Goal: Task Accomplishment & Management: Manage account settings

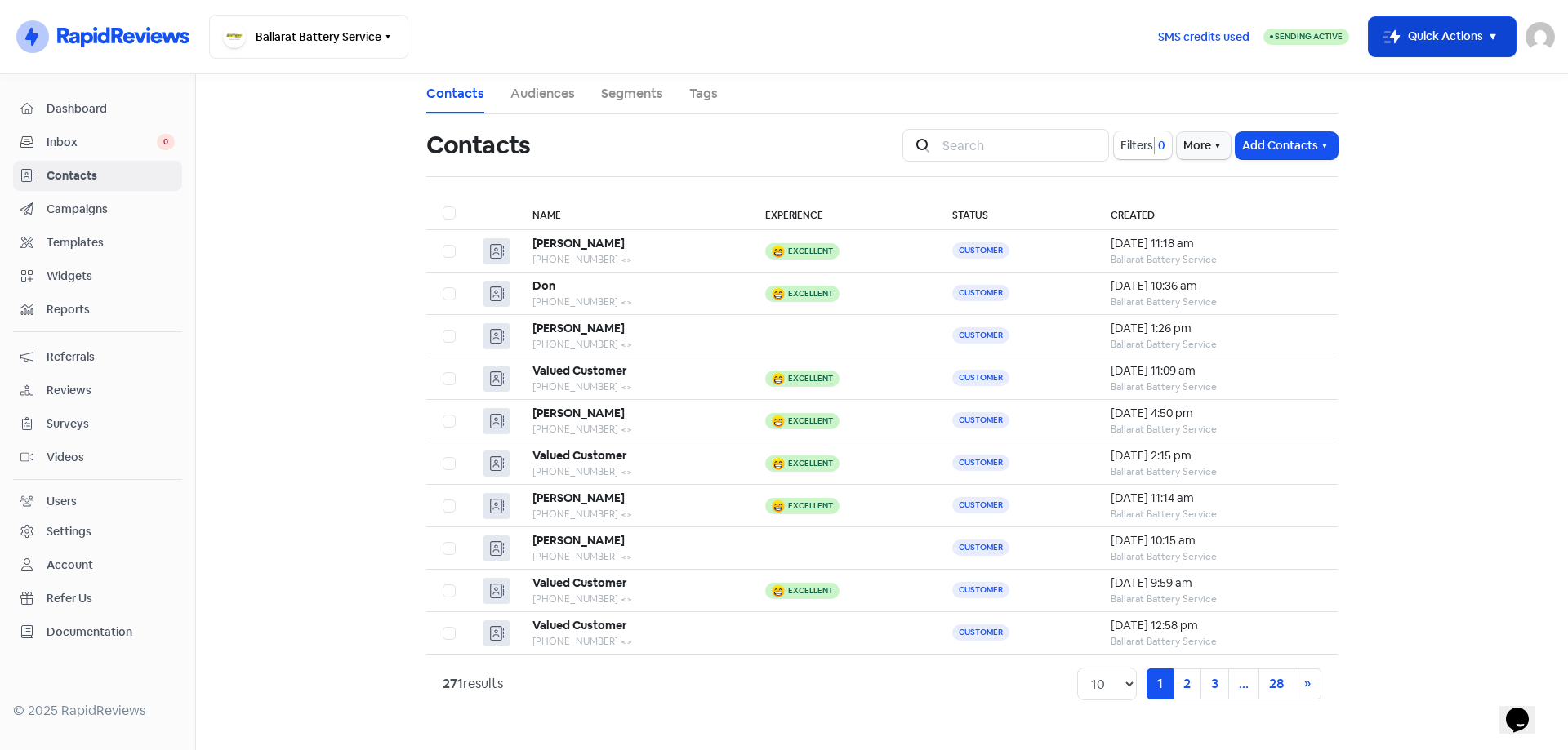
click at [1430, 41] on button "Icon For Thunder-move Quick Actions" at bounding box center [1442, 37] width 147 height 39
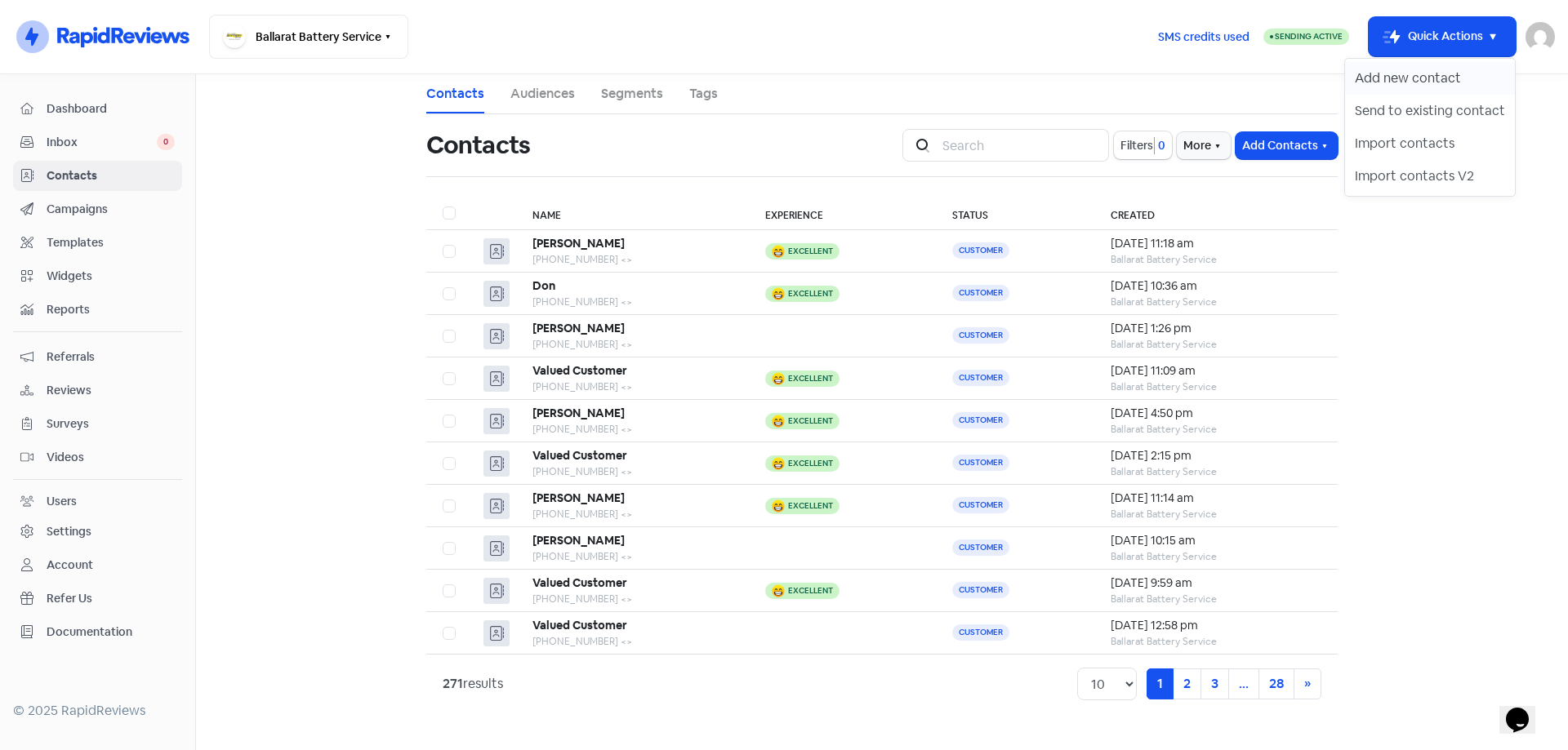
click at [1403, 82] on button "Add new contact" at bounding box center [1429, 78] width 169 height 32
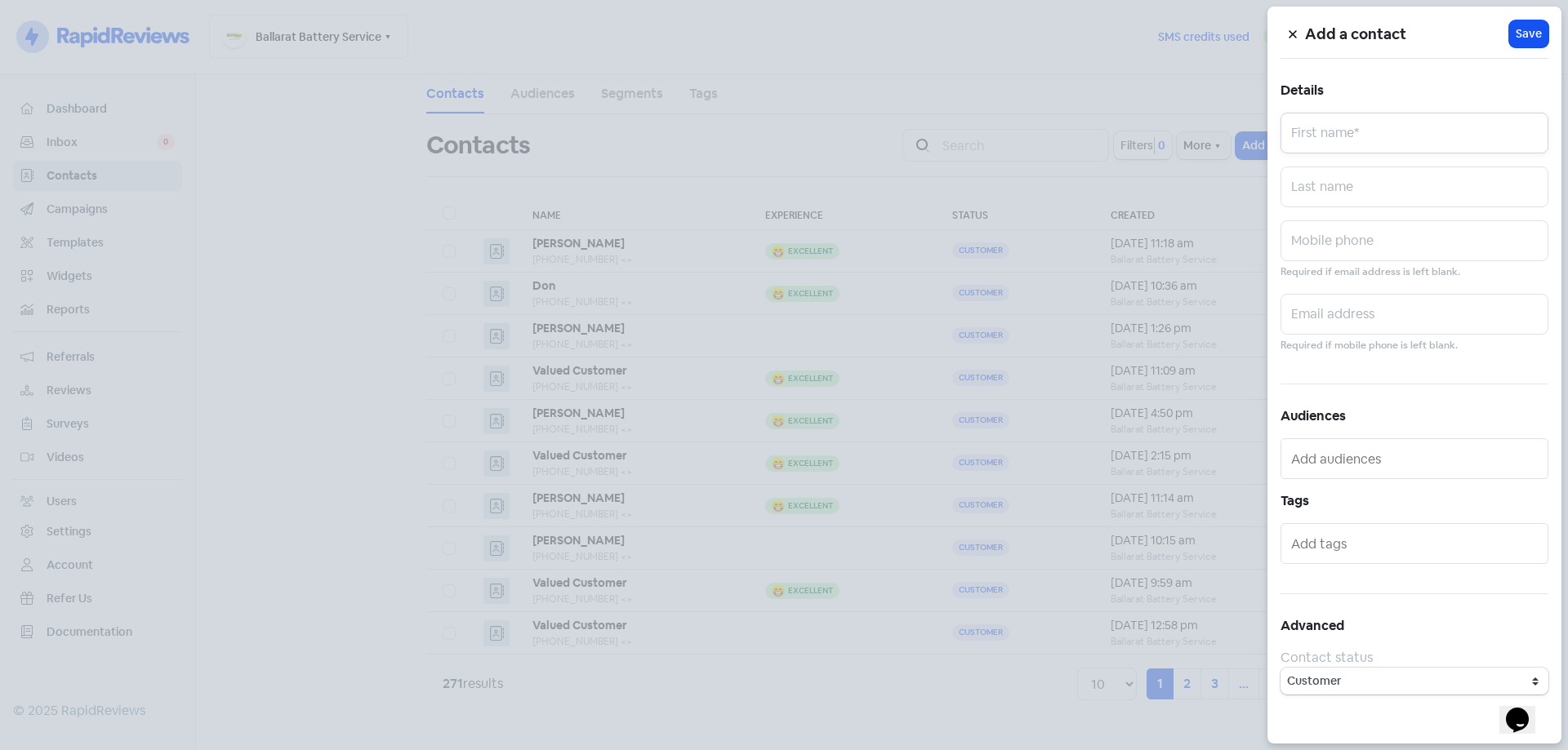
click at [1338, 142] on input "text" at bounding box center [1414, 134] width 268 height 41
type input "Korinna"
click at [1345, 224] on input "text" at bounding box center [1414, 241] width 268 height 41
type input "0425833228"
click at [1520, 32] on span "Save" at bounding box center [1528, 33] width 26 height 17
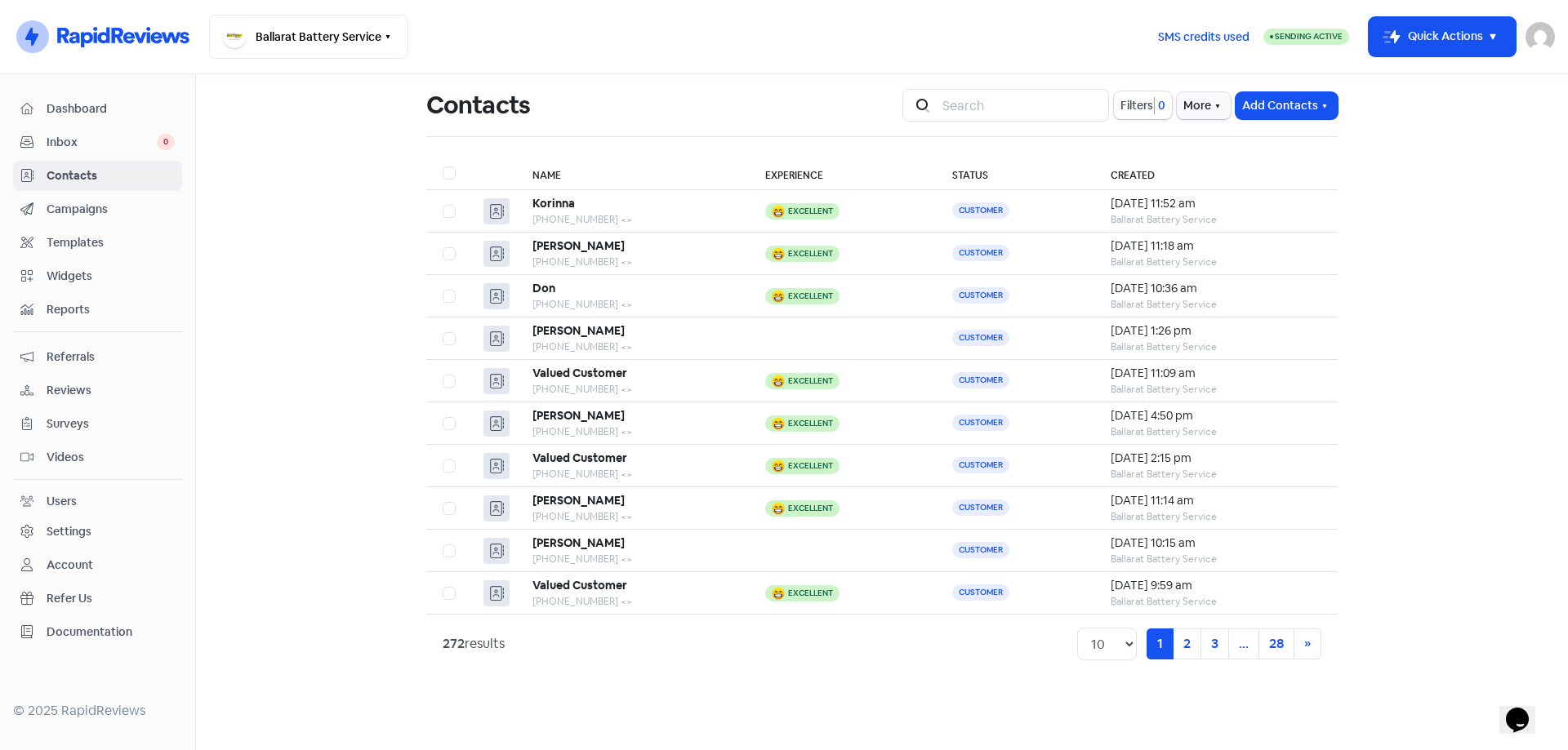
click at [1394, 419] on main "Contacts Icon For Search Filters 0 More Add Contacts Name Experience Status Cre…" at bounding box center [882, 412] width 1372 height 676
click at [73, 241] on span "Templates" at bounding box center [110, 242] width 128 height 17
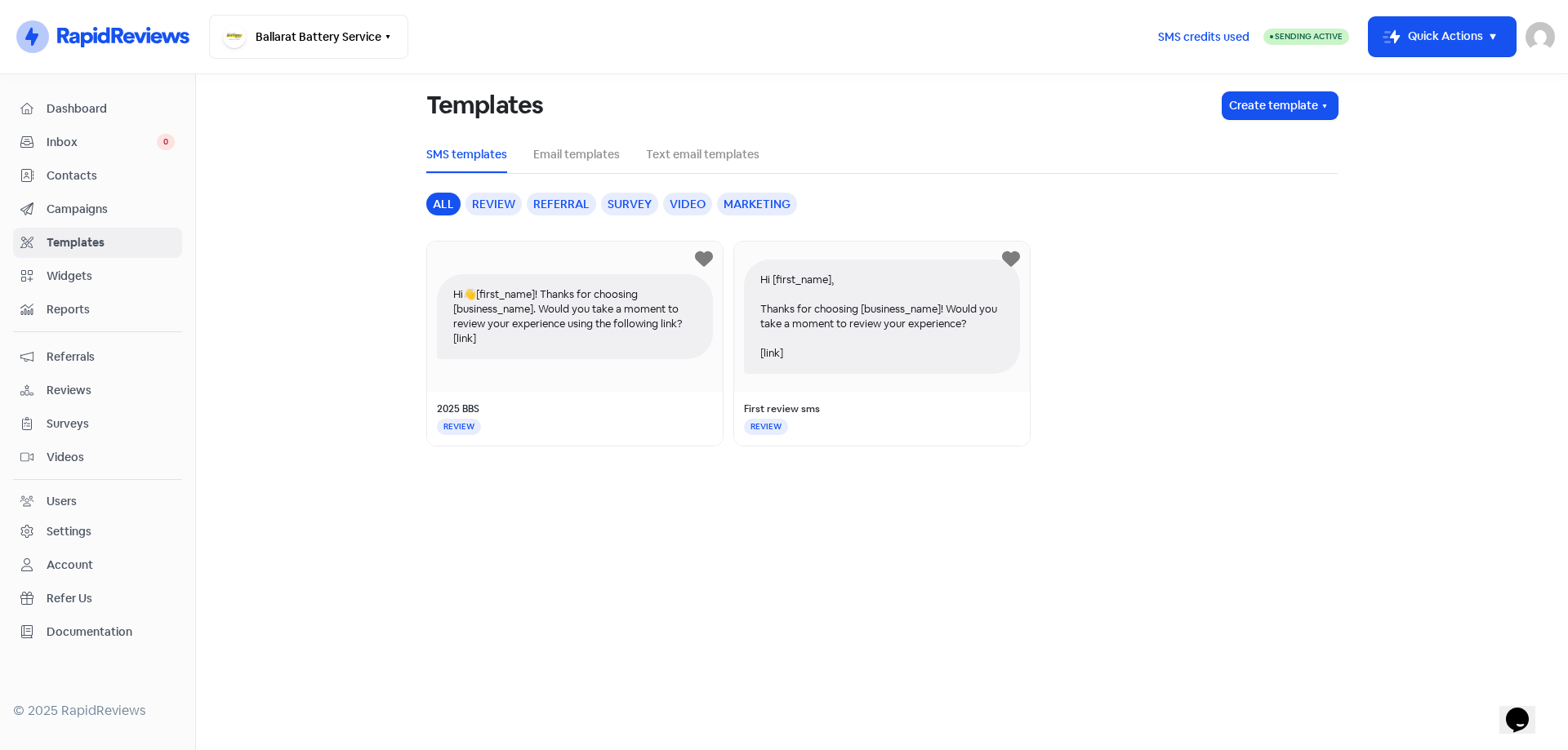
click at [498, 208] on div "Review" at bounding box center [493, 203] width 56 height 22
click at [549, 208] on div "Referral" at bounding box center [560, 203] width 69 height 22
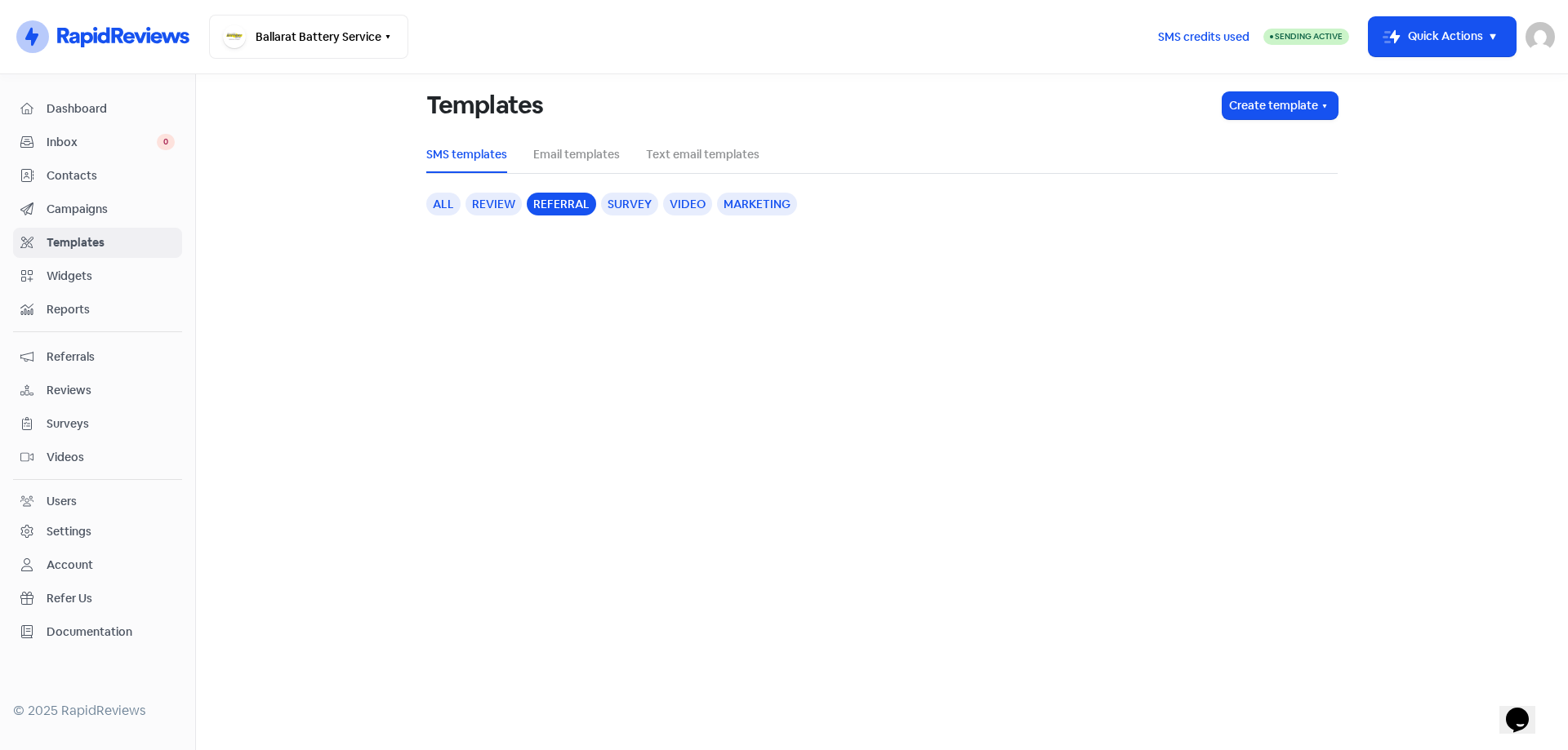
click at [734, 208] on div "Marketing" at bounding box center [757, 203] width 80 height 22
click at [645, 198] on div "Survey" at bounding box center [629, 203] width 57 height 22
click at [671, 205] on div "Video" at bounding box center [687, 203] width 49 height 22
click at [434, 201] on div "all" at bounding box center [443, 203] width 34 height 22
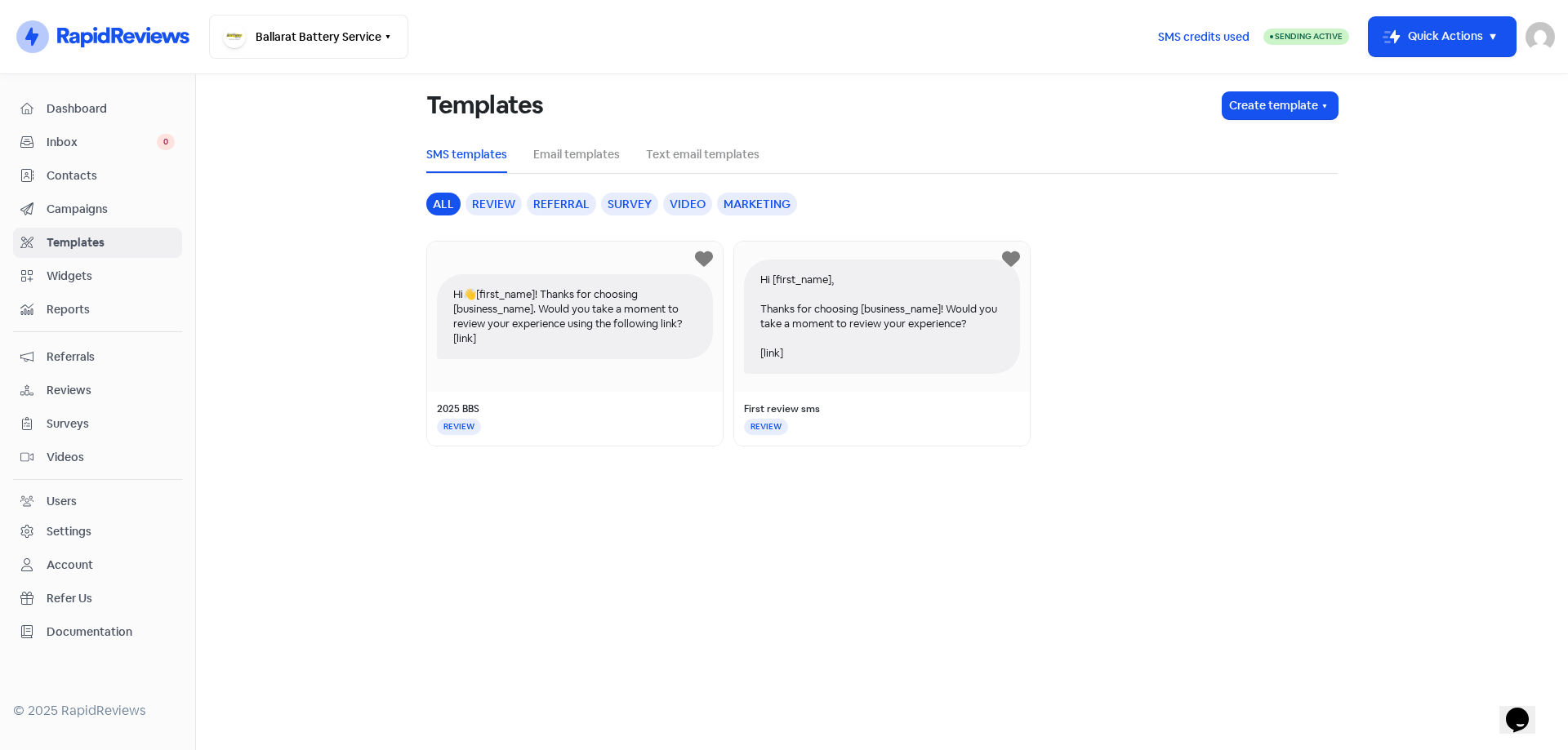
click at [75, 381] on div "Reviews" at bounding box center [98, 390] width 154 height 19
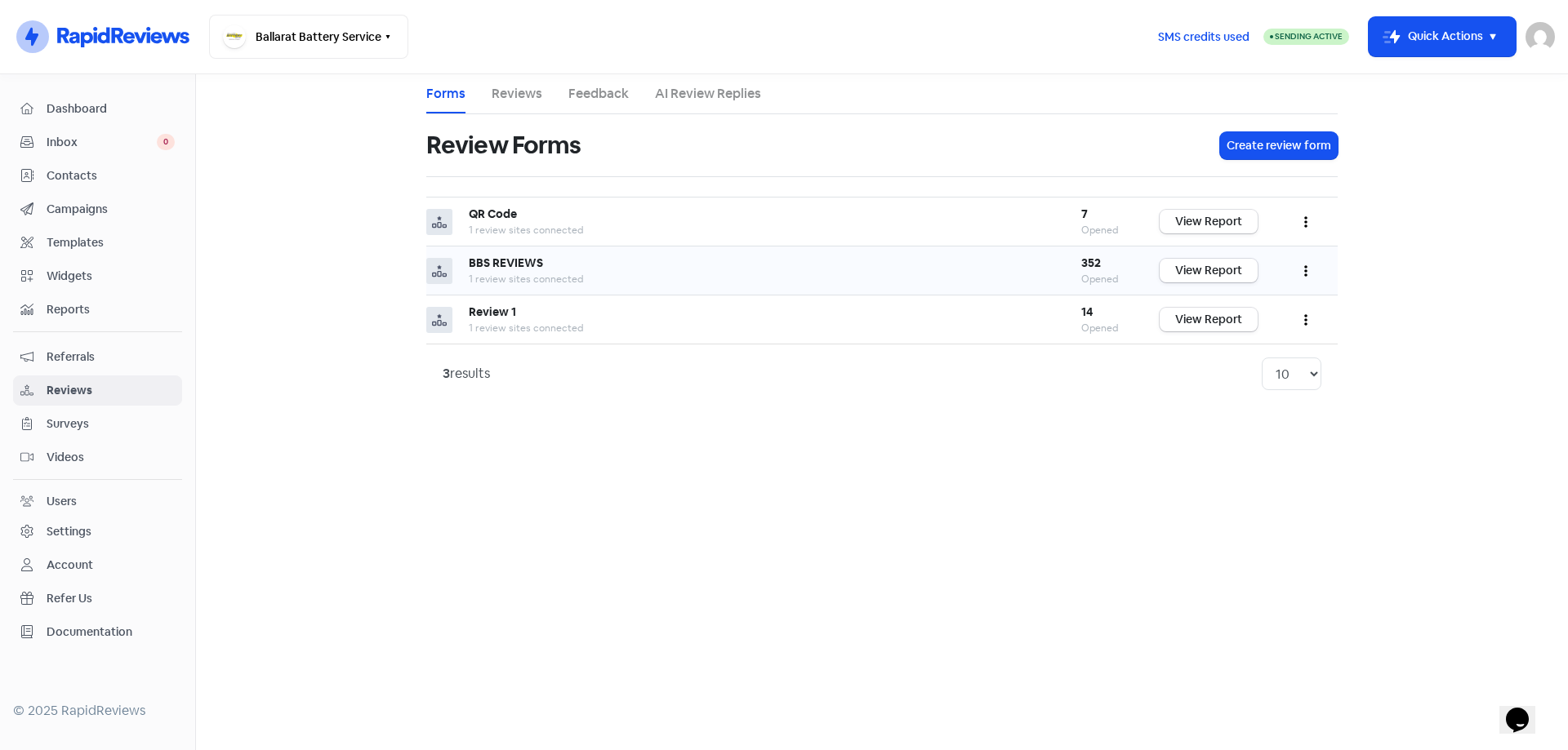
click at [1312, 269] on button "button" at bounding box center [1305, 270] width 31 height 39
click at [1211, 336] on link "Edit" at bounding box center [1252, 344] width 137 height 32
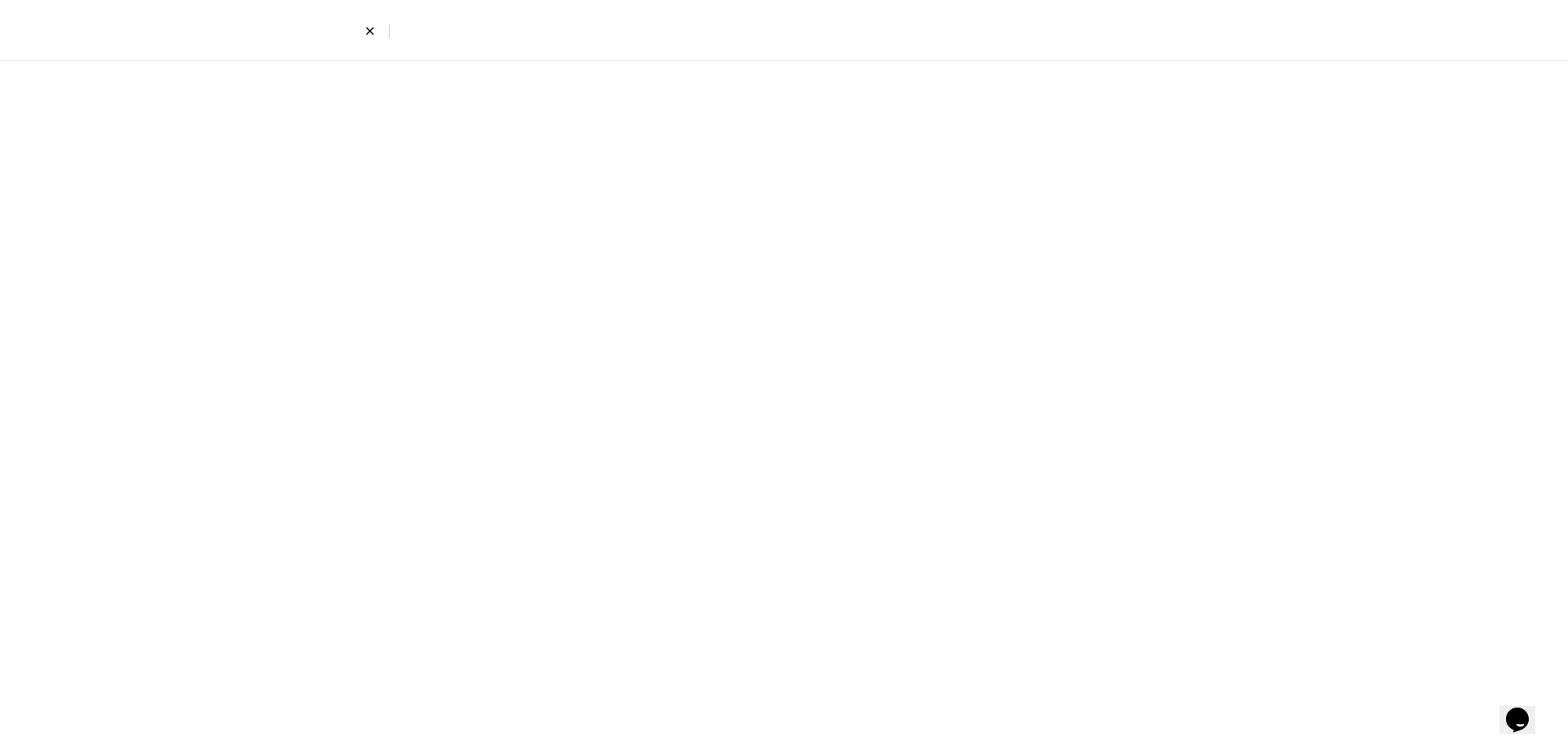
select select "7"
select select "5"
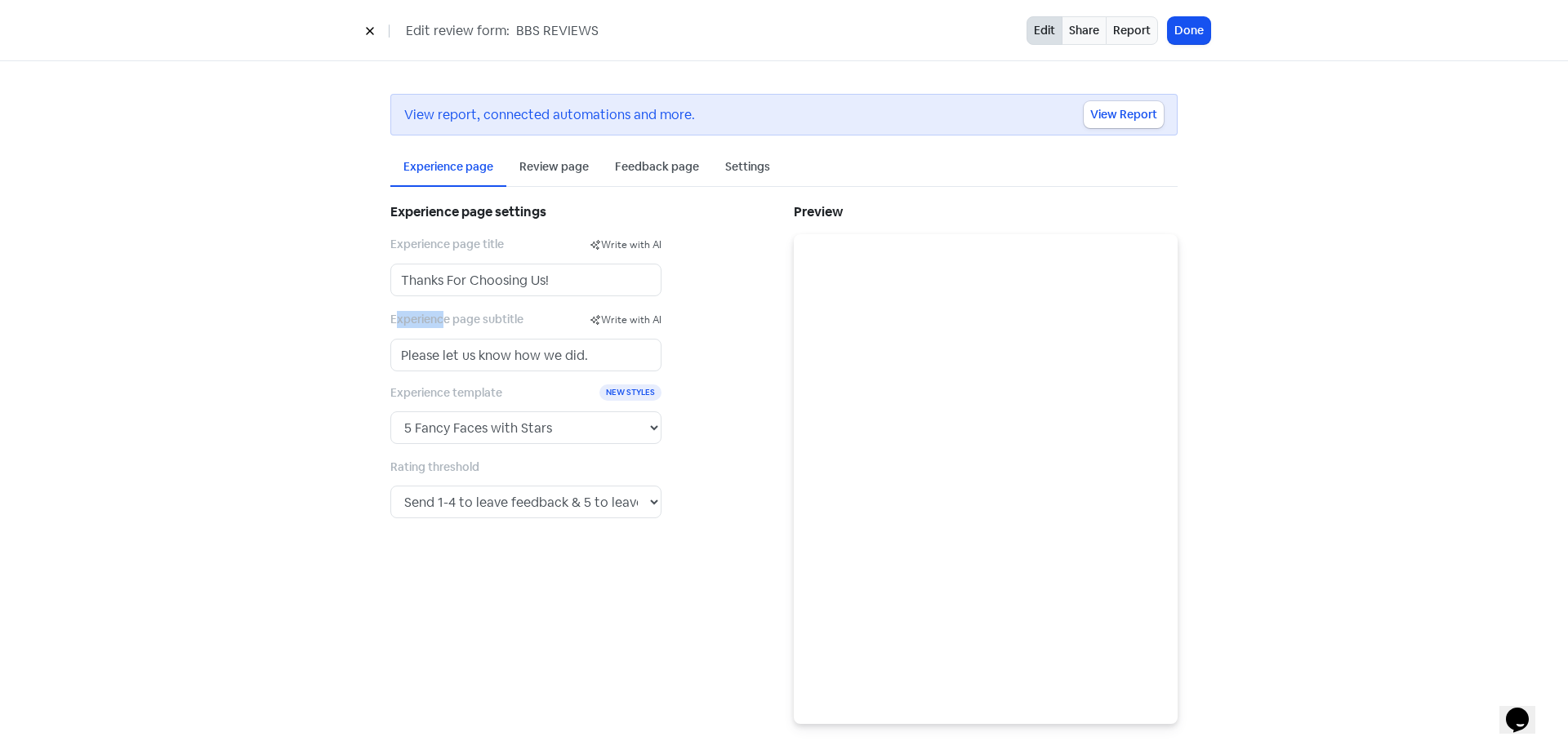
drag, startPoint x: 393, startPoint y: 319, endPoint x: 444, endPoint y: 320, distance: 51.0
click at [444, 320] on label "Experience page subtitle" at bounding box center [489, 319] width 199 height 17
click at [549, 174] on div "Review page" at bounding box center [553, 167] width 69 height 17
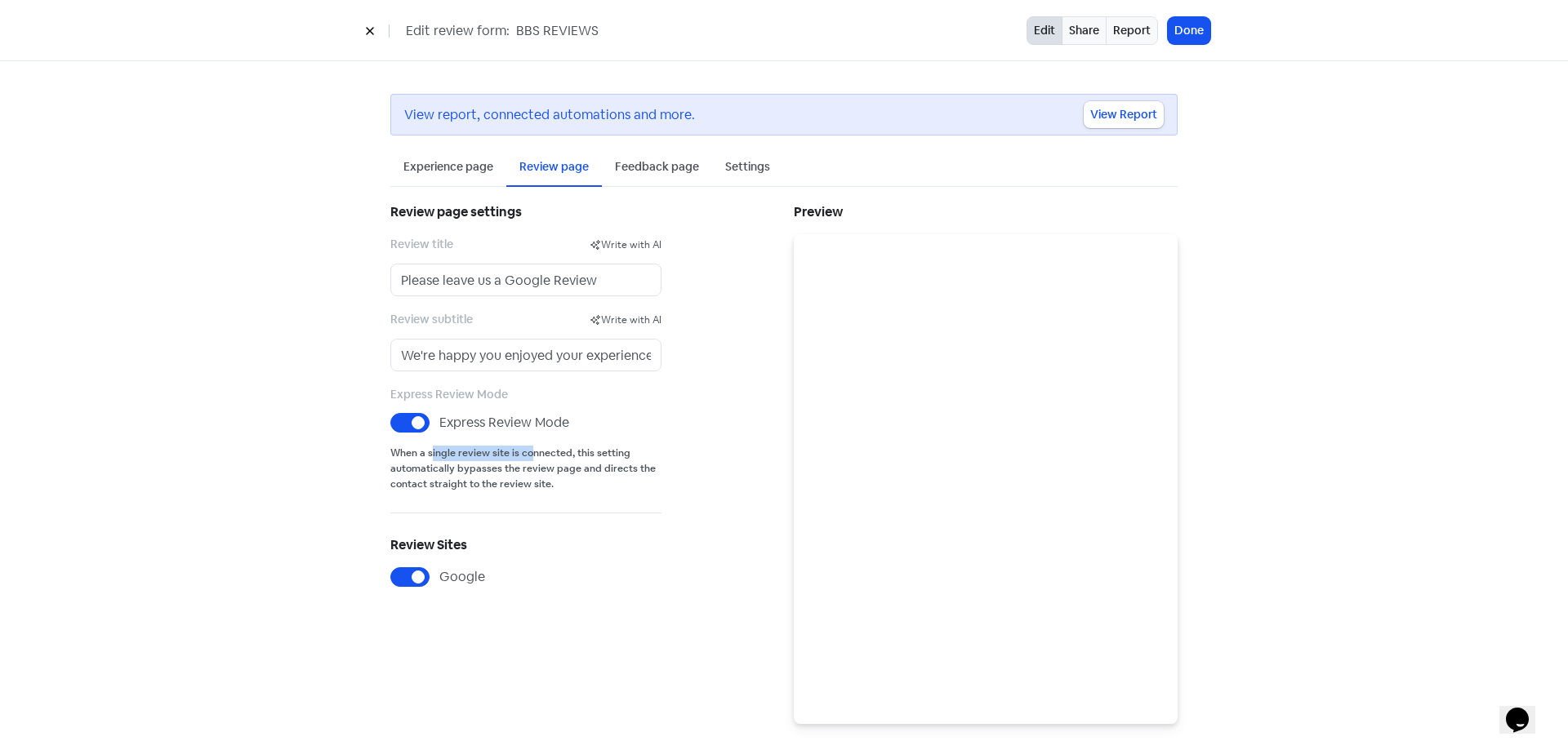
drag, startPoint x: 425, startPoint y: 448, endPoint x: 522, endPoint y: 451, distance: 97.0
click at [522, 451] on small "When a single review site is connected, this setting automatically bypasses the…" at bounding box center [525, 469] width 271 height 47
drag, startPoint x: 489, startPoint y: 470, endPoint x: 515, endPoint y: 470, distance: 26.0
click at [508, 470] on small "When a single review site is connected, this setting automatically bypasses the…" at bounding box center [525, 469] width 271 height 47
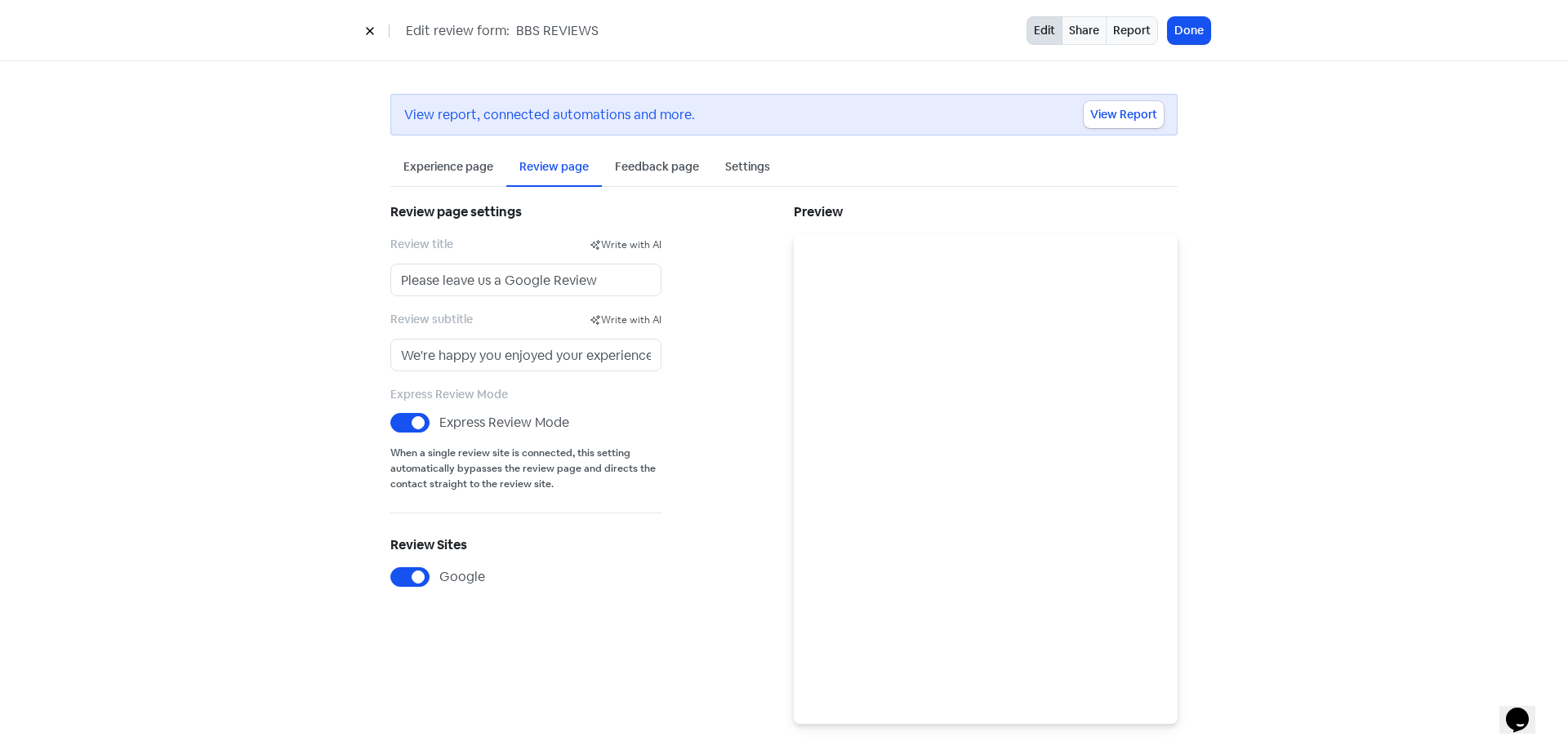
click at [515, 470] on small "When a single review site is connected, this setting automatically bypasses the…" at bounding box center [525, 469] width 271 height 47
click at [503, 489] on small "When a single review site is connected, this setting automatically bypasses the…" at bounding box center [525, 469] width 271 height 47
click at [469, 471] on small "When a single review site is connected, this setting automatically bypasses the…" at bounding box center [525, 469] width 271 height 47
click at [446, 478] on small "When a single review site is connected, this setting automatically bypasses the…" at bounding box center [525, 469] width 271 height 47
drag, startPoint x: 601, startPoint y: 286, endPoint x: 373, endPoint y: 286, distance: 228.0
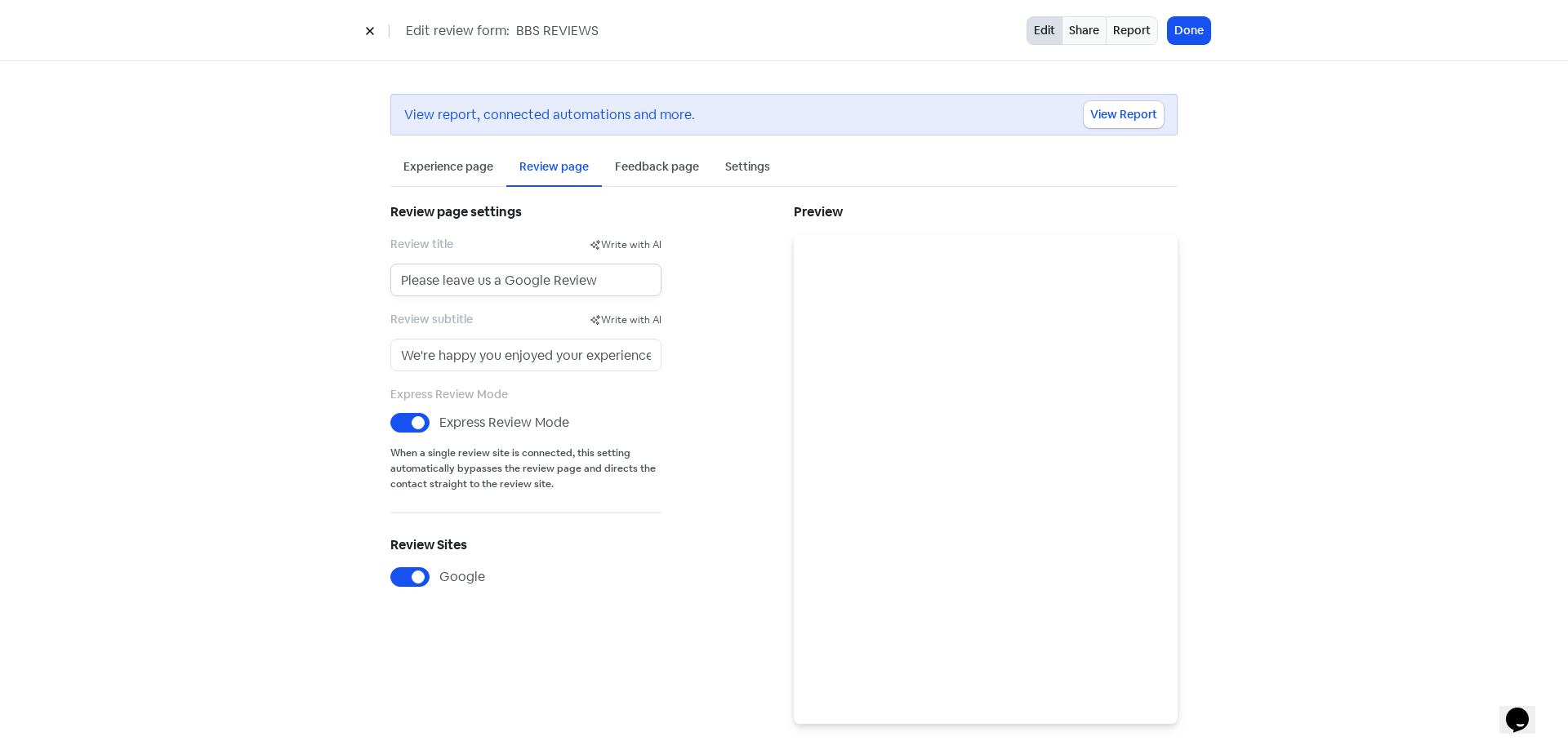
click at [373, 286] on div "View report, connected automations and more. View Report Experience page Review…" at bounding box center [784, 409] width 853 height 695
drag, startPoint x: 647, startPoint y: 275, endPoint x: 327, endPoint y: 289, distance: 320.3
click at [327, 289] on div "View report, connected automations and more. View Report Experience page Review…" at bounding box center [784, 409] width 931 height 695
type input "Your almost there! Please Leave us a Google Review!"
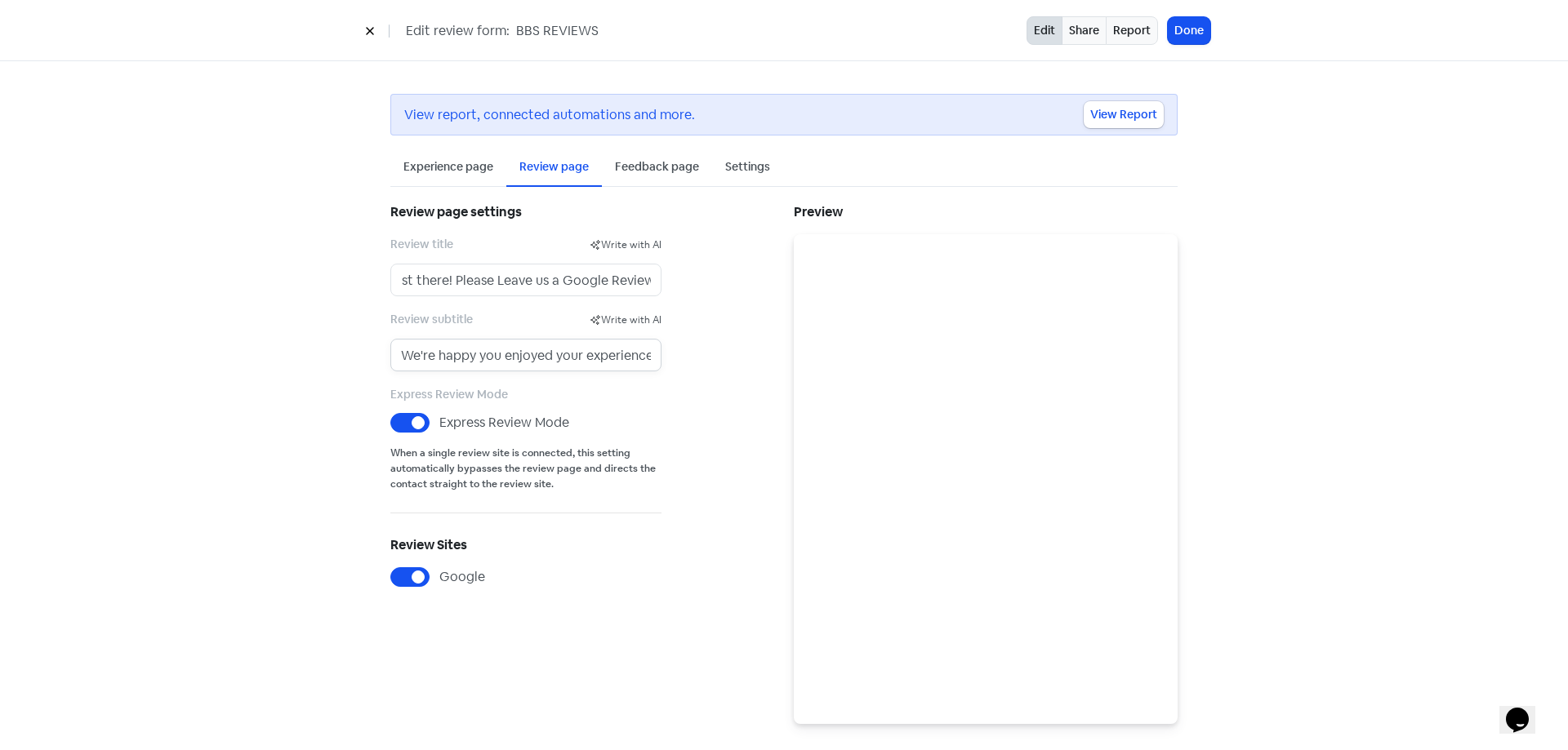
scroll to position [0, 0]
click at [544, 349] on input "We're happy you enjoyed your experience." at bounding box center [525, 355] width 271 height 32
drag, startPoint x: 446, startPoint y: 468, endPoint x: 529, endPoint y: 470, distance: 83.0
click at [529, 470] on small "When a single review site is connected, this setting automatically bypasses the…" at bounding box center [525, 469] width 271 height 47
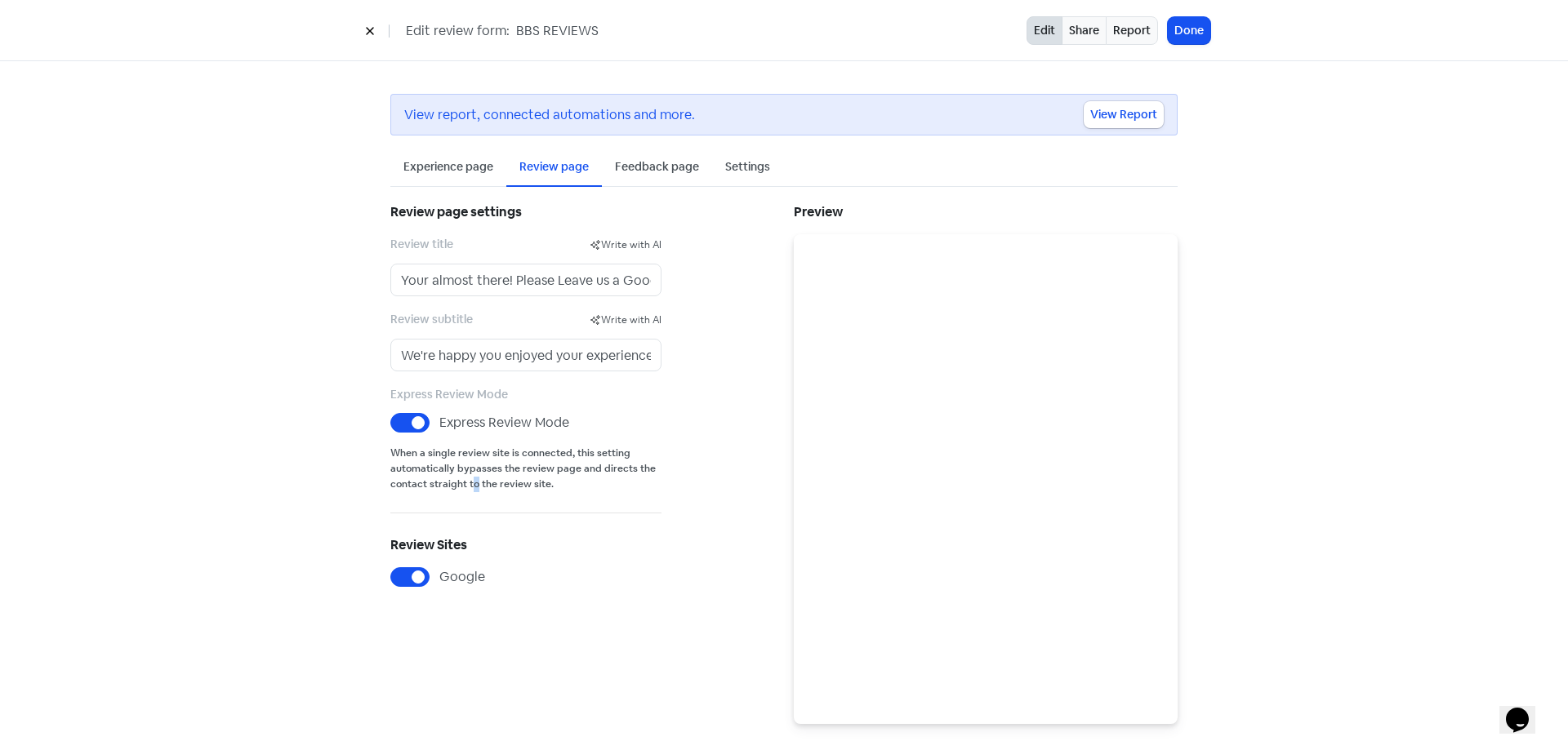
click at [471, 487] on small "When a single review site is connected, this setting automatically bypasses the…" at bounding box center [525, 469] width 271 height 47
click at [485, 487] on small "When a single review site is connected, this setting automatically bypasses the…" at bounding box center [525, 469] width 271 height 47
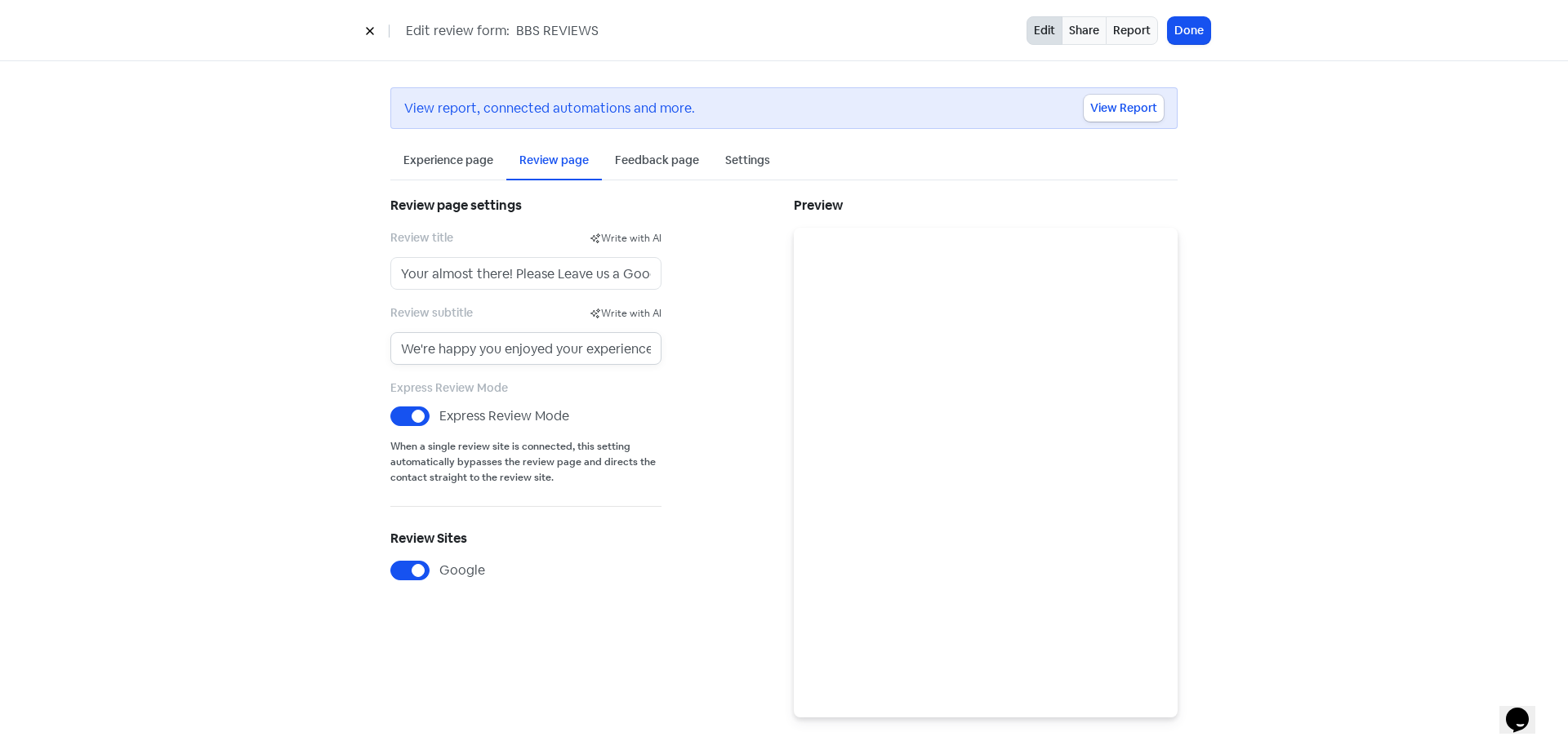
scroll to position [0, 4]
drag, startPoint x: 388, startPoint y: 357, endPoint x: 773, endPoint y: 345, distance: 385.2
click at [773, 345] on div "Review page settings Review title Write with AI Your almost there! Please Leave…" at bounding box center [582, 455] width 403 height 524
type input "It means the world to us!"
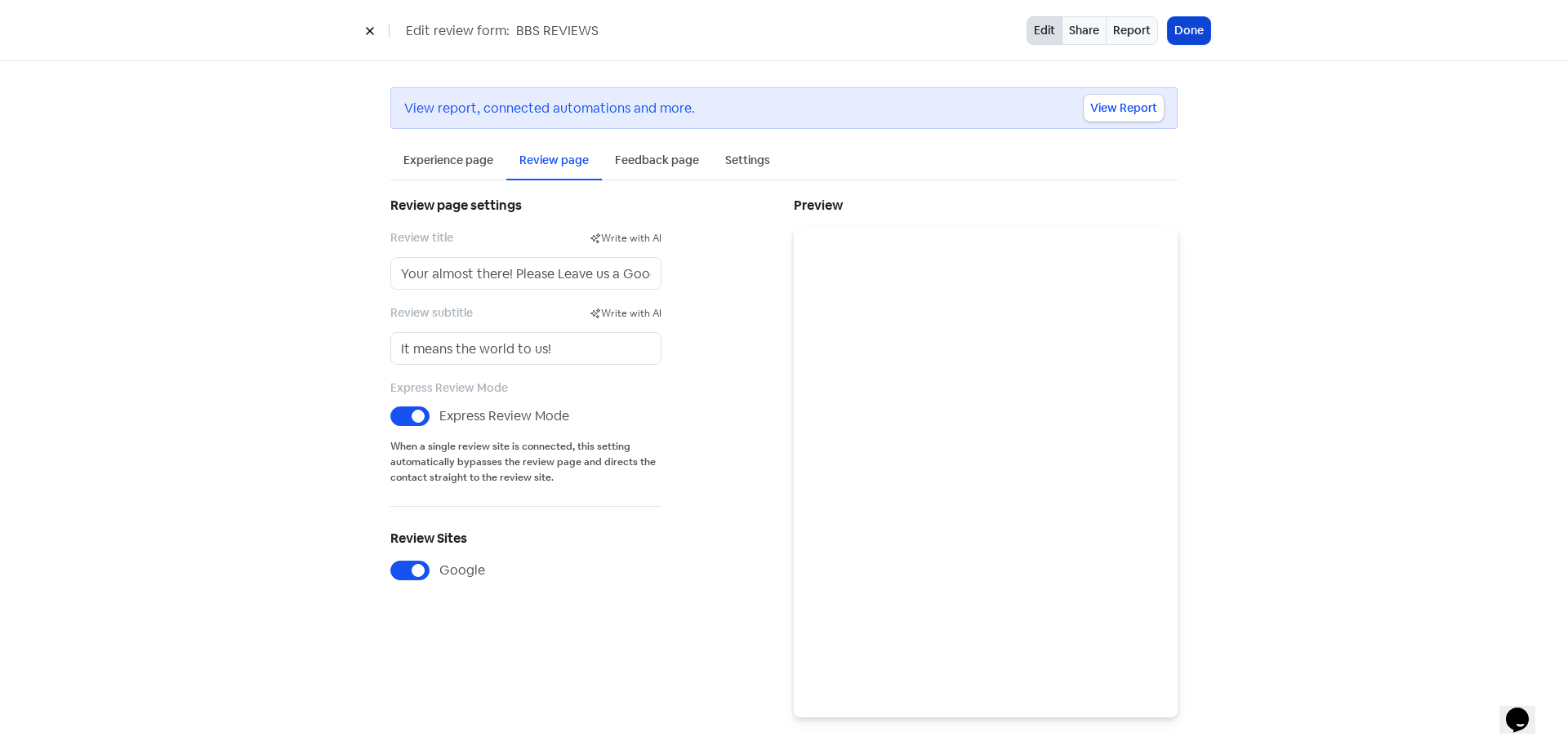
click at [1193, 40] on button "Done" at bounding box center [1188, 30] width 42 height 27
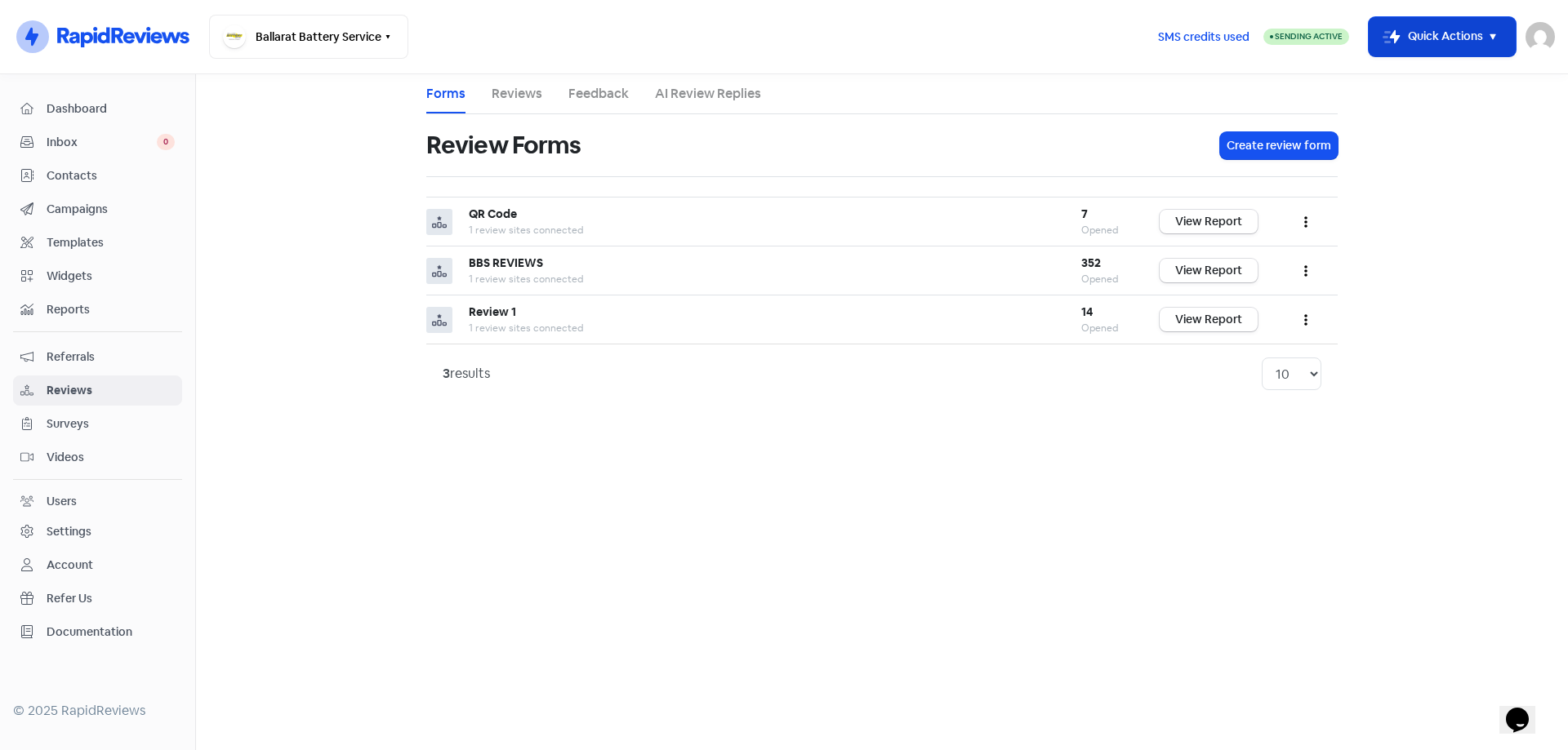
click at [1444, 43] on button "Icon For Thunder-move Quick Actions" at bounding box center [1442, 37] width 147 height 39
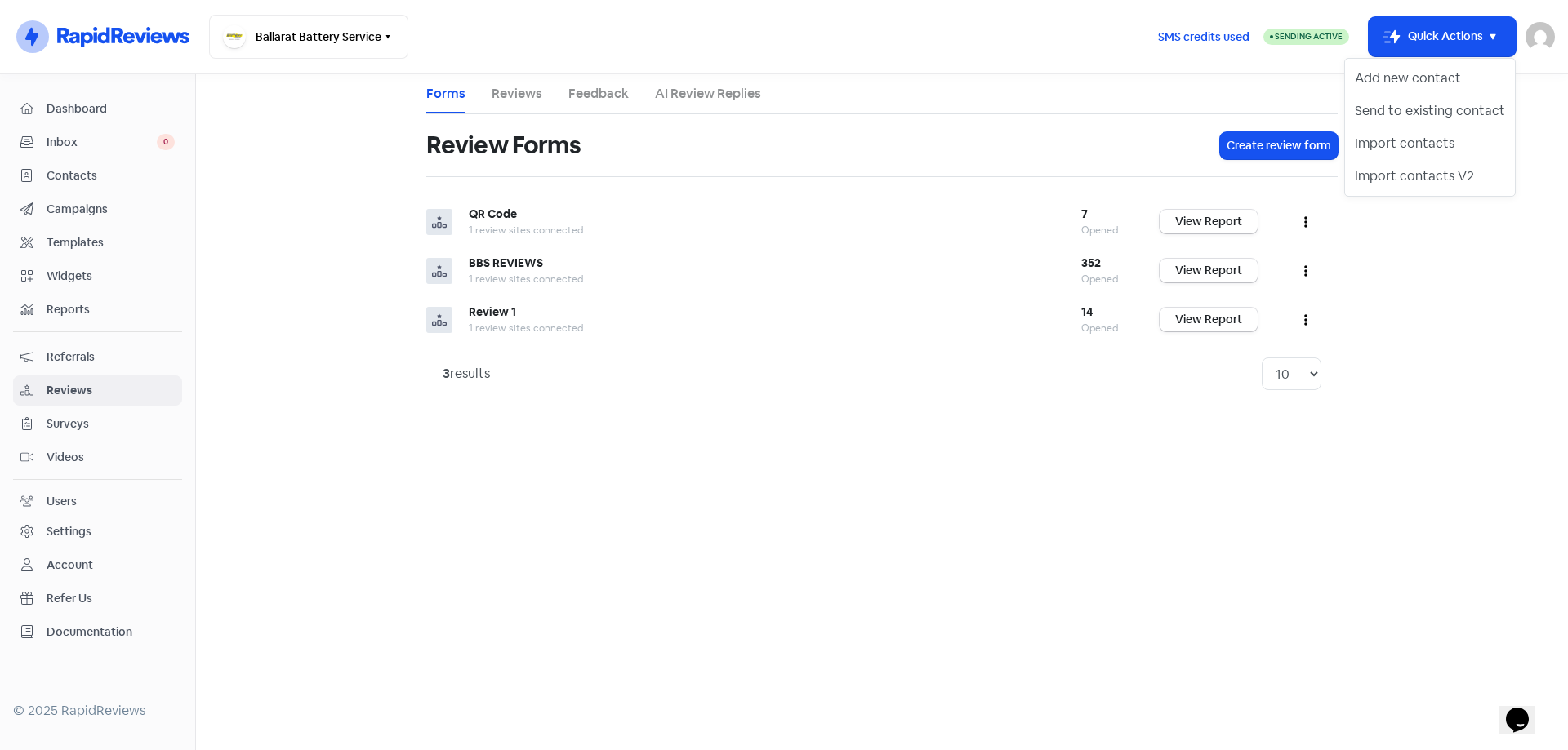
click at [82, 182] on span "Contacts" at bounding box center [110, 176] width 128 height 17
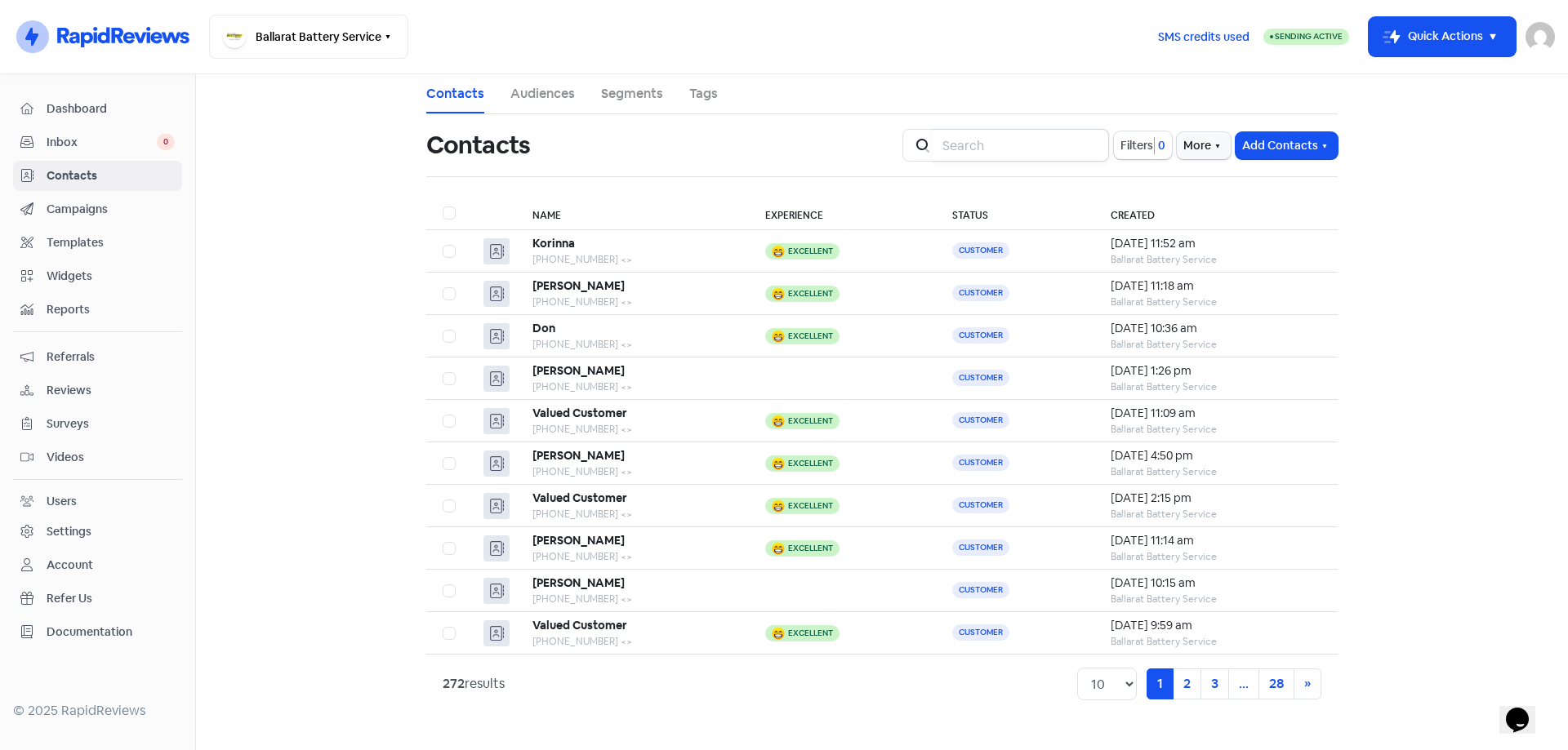
click at [971, 134] on input "search" at bounding box center [1020, 145] width 177 height 32
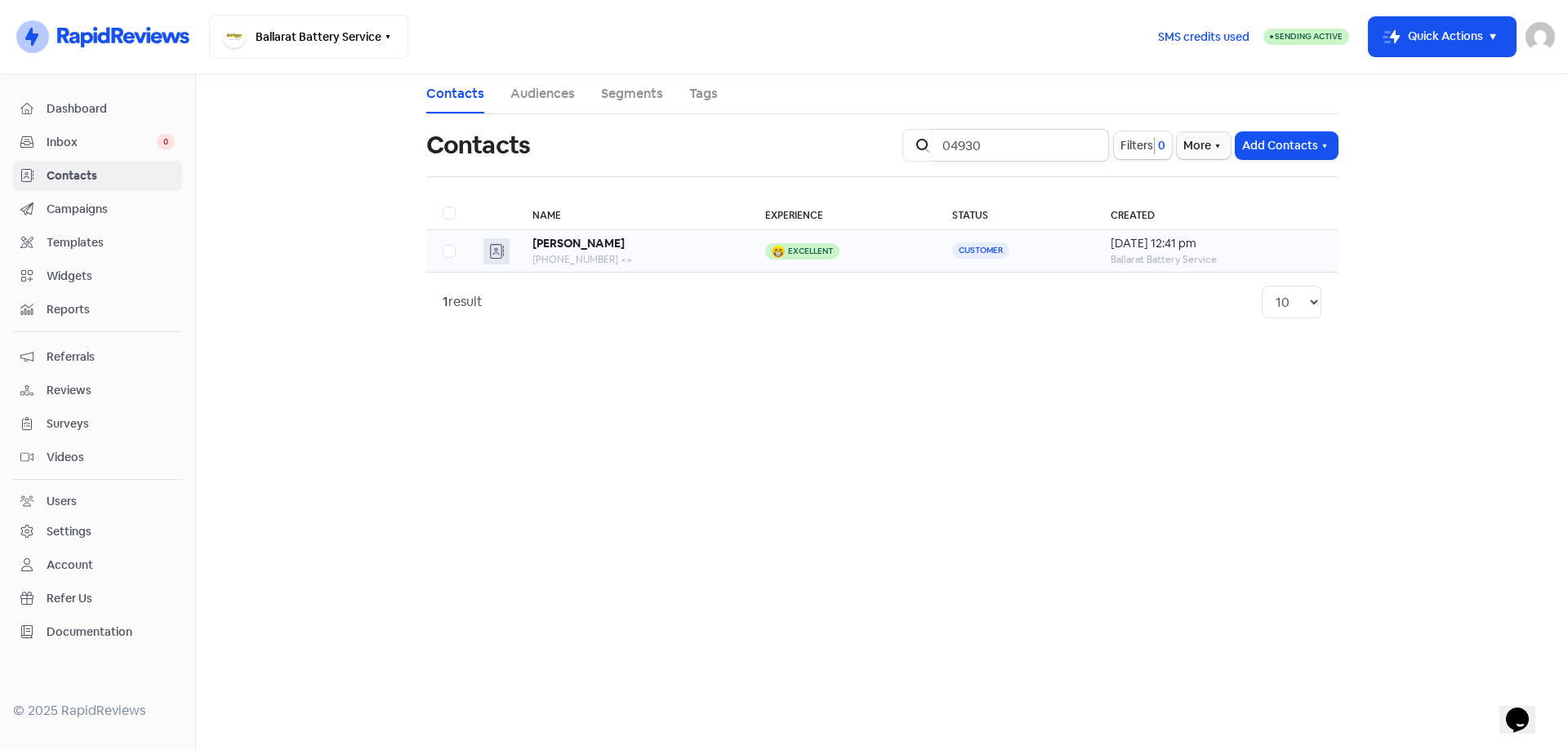
type input "04930"
click at [937, 263] on td "Customer" at bounding box center [1015, 251] width 158 height 42
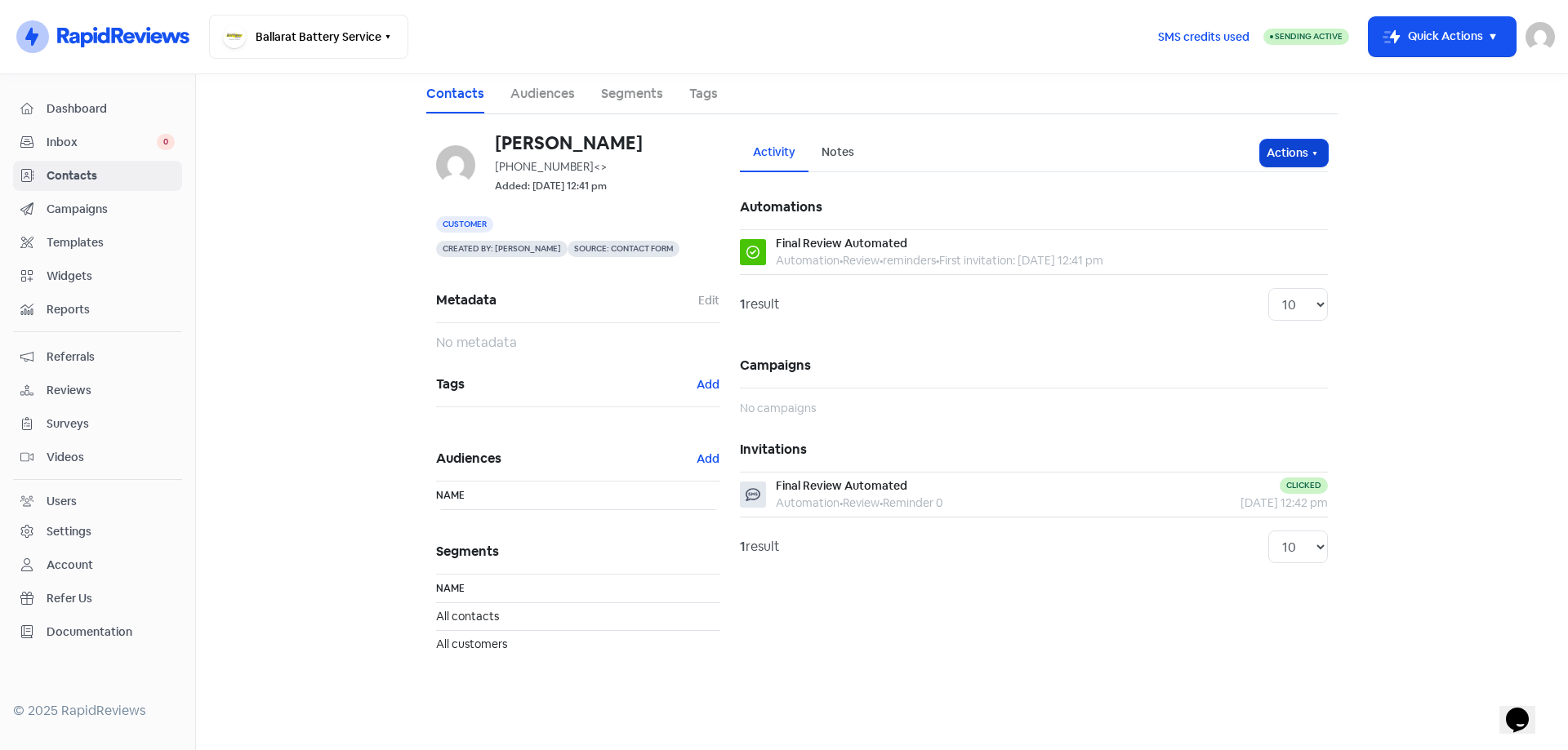
click at [1302, 151] on button "Actions" at bounding box center [1294, 153] width 68 height 27
click at [1278, 252] on button "Unsubscribe" at bounding box center [1262, 261] width 129 height 32
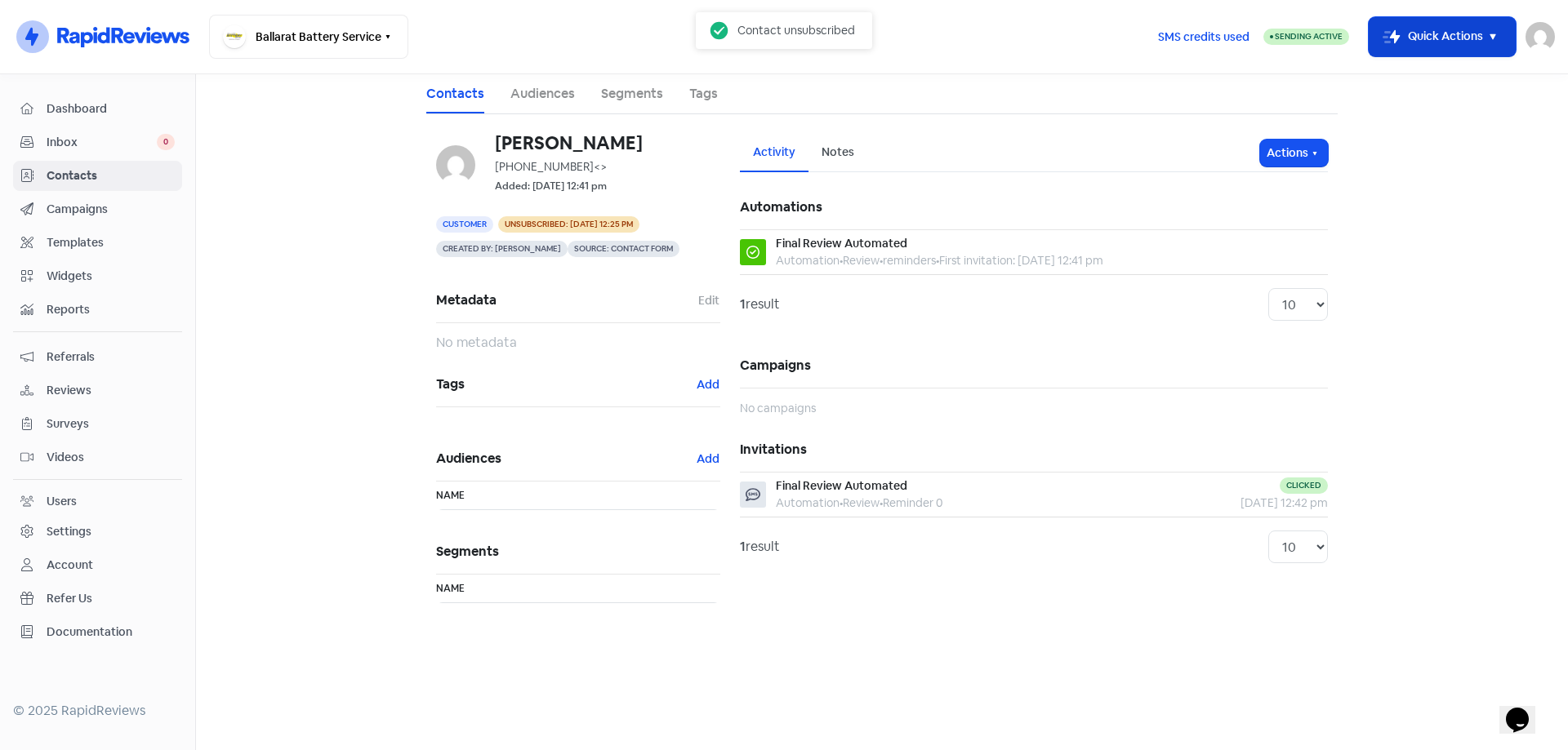
click at [1399, 39] on button "Icon For Thunder-move Quick Actions" at bounding box center [1442, 37] width 147 height 39
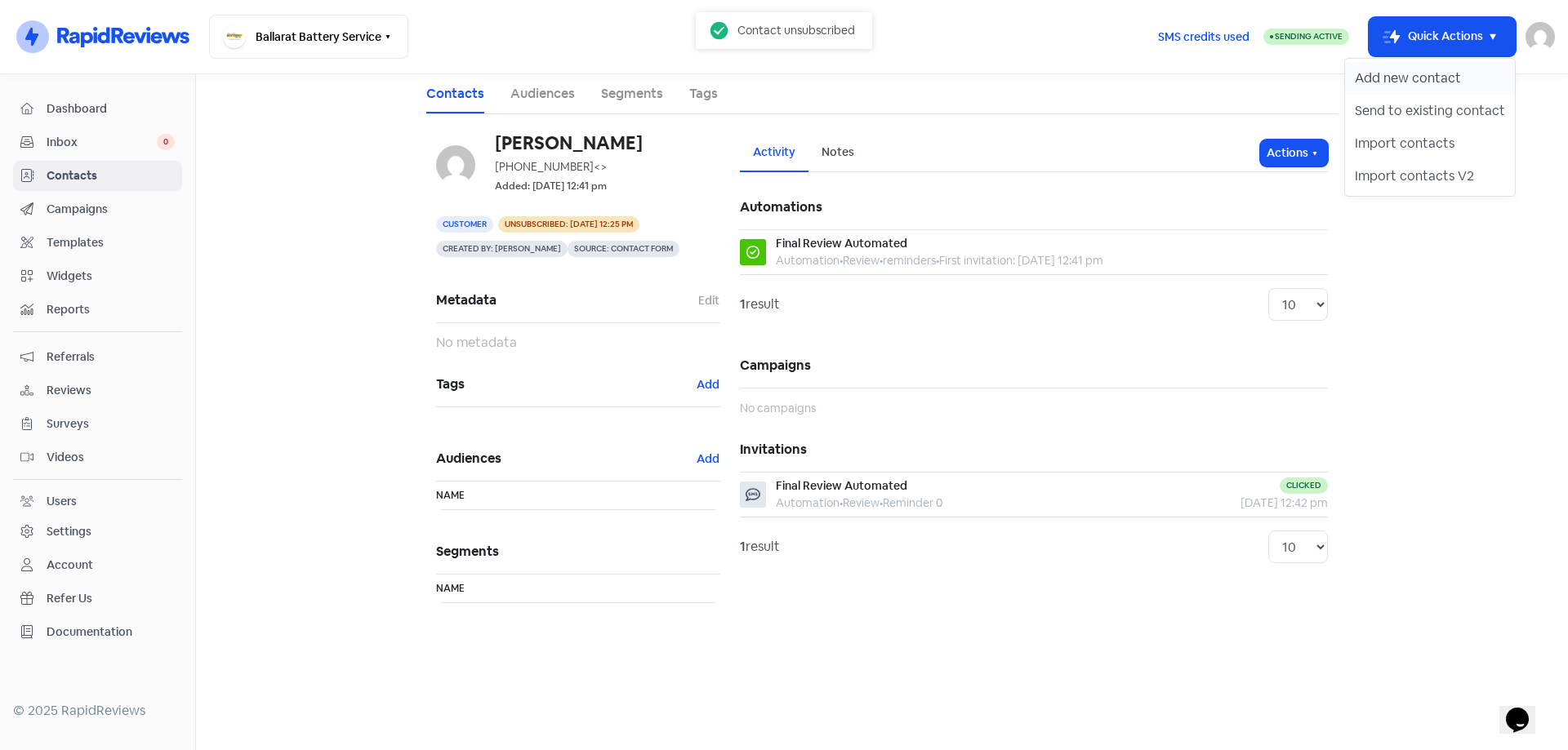
click at [1383, 76] on button "Add new contact" at bounding box center [1429, 78] width 169 height 32
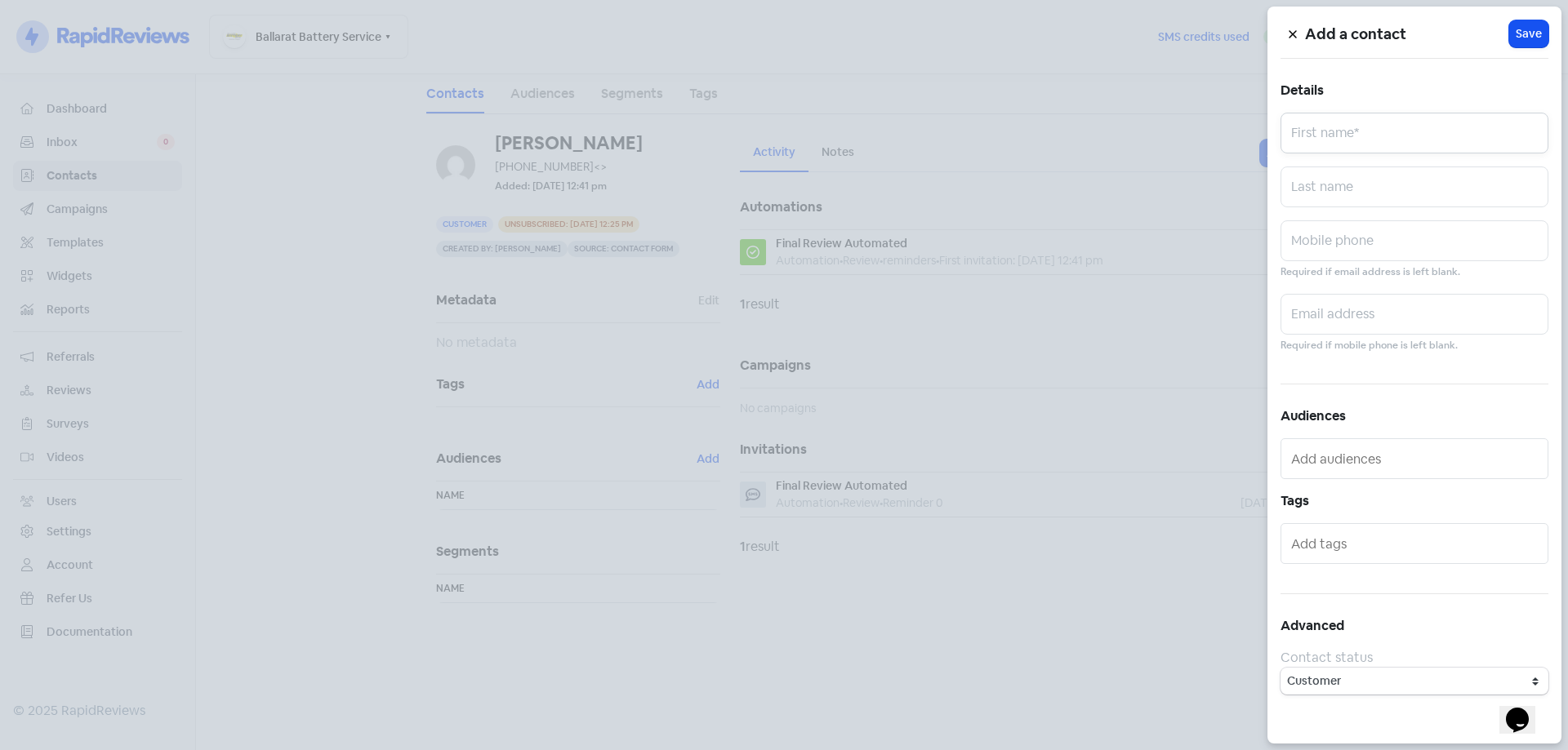
click at [1348, 133] on input "text" at bounding box center [1414, 134] width 268 height 41
type input "[PERSON_NAME]"
click at [1314, 238] on input "text" at bounding box center [1414, 241] width 268 height 41
type input "0493087722"
type input "[PERSON_NAME]"
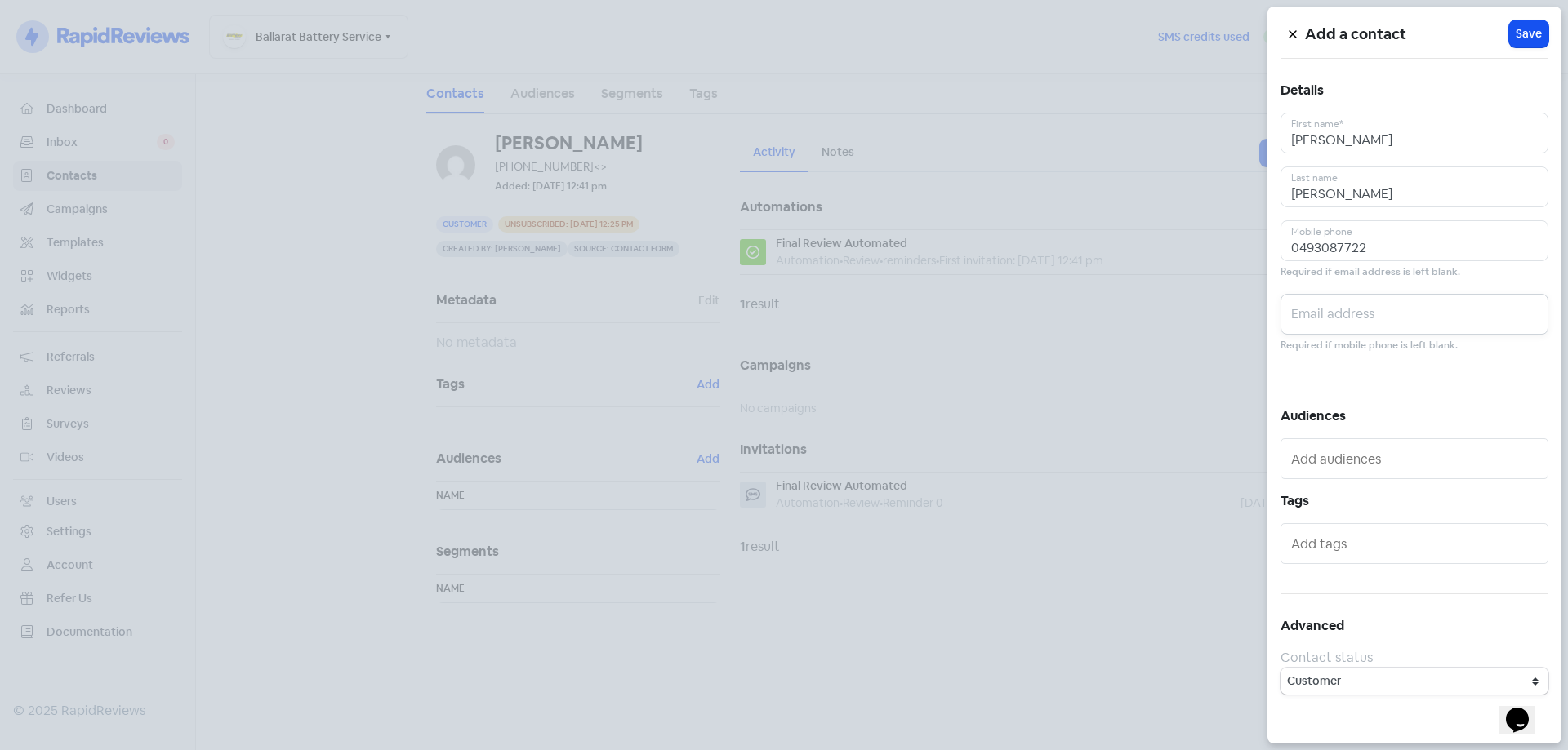
type input "[EMAIL_ADDRESS][DOMAIN_NAME]"
click at [1531, 43] on button "Icon For Loading Save" at bounding box center [1529, 34] width 39 height 27
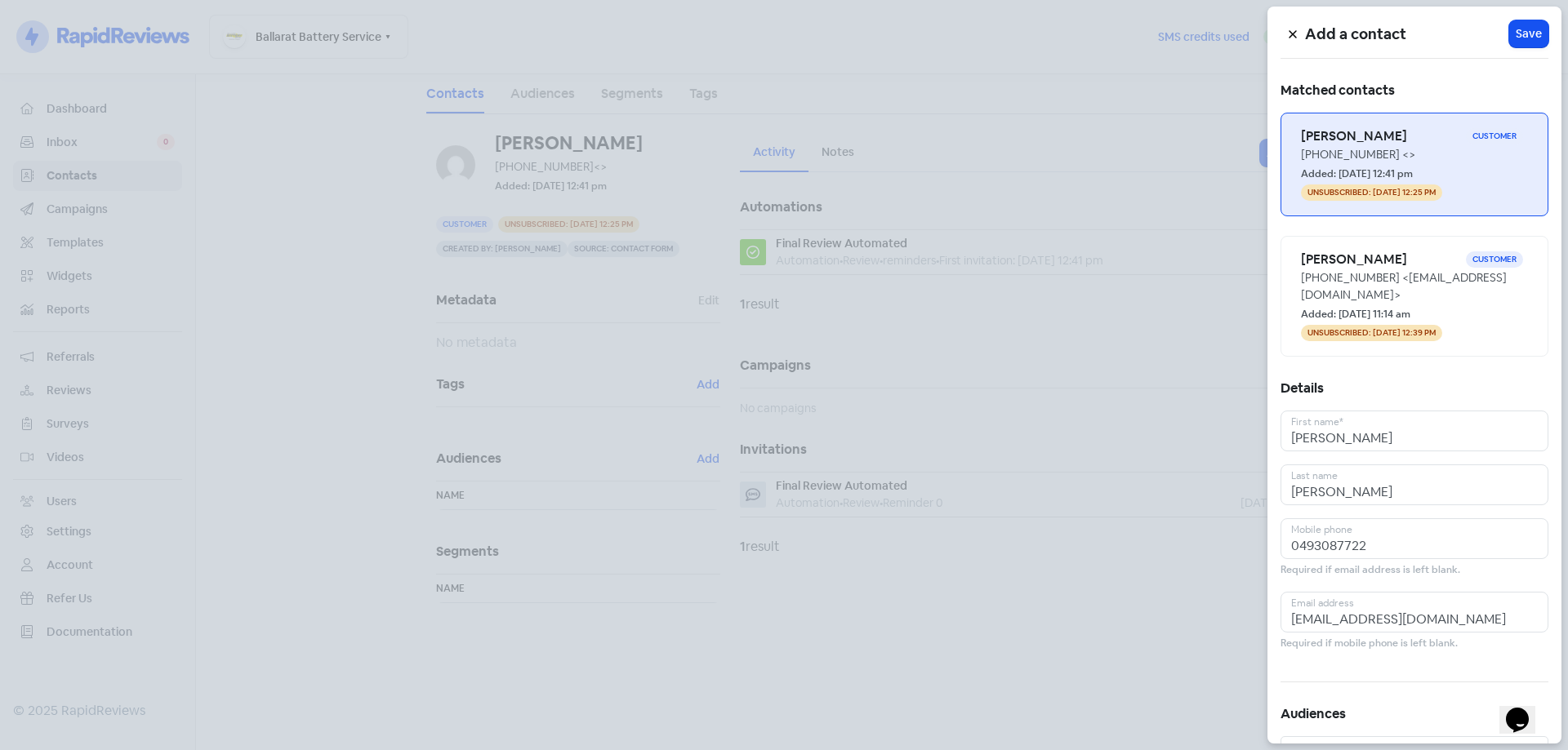
click at [1412, 144] on h6 "[PERSON_NAME]" at bounding box center [1383, 136] width 165 height 18
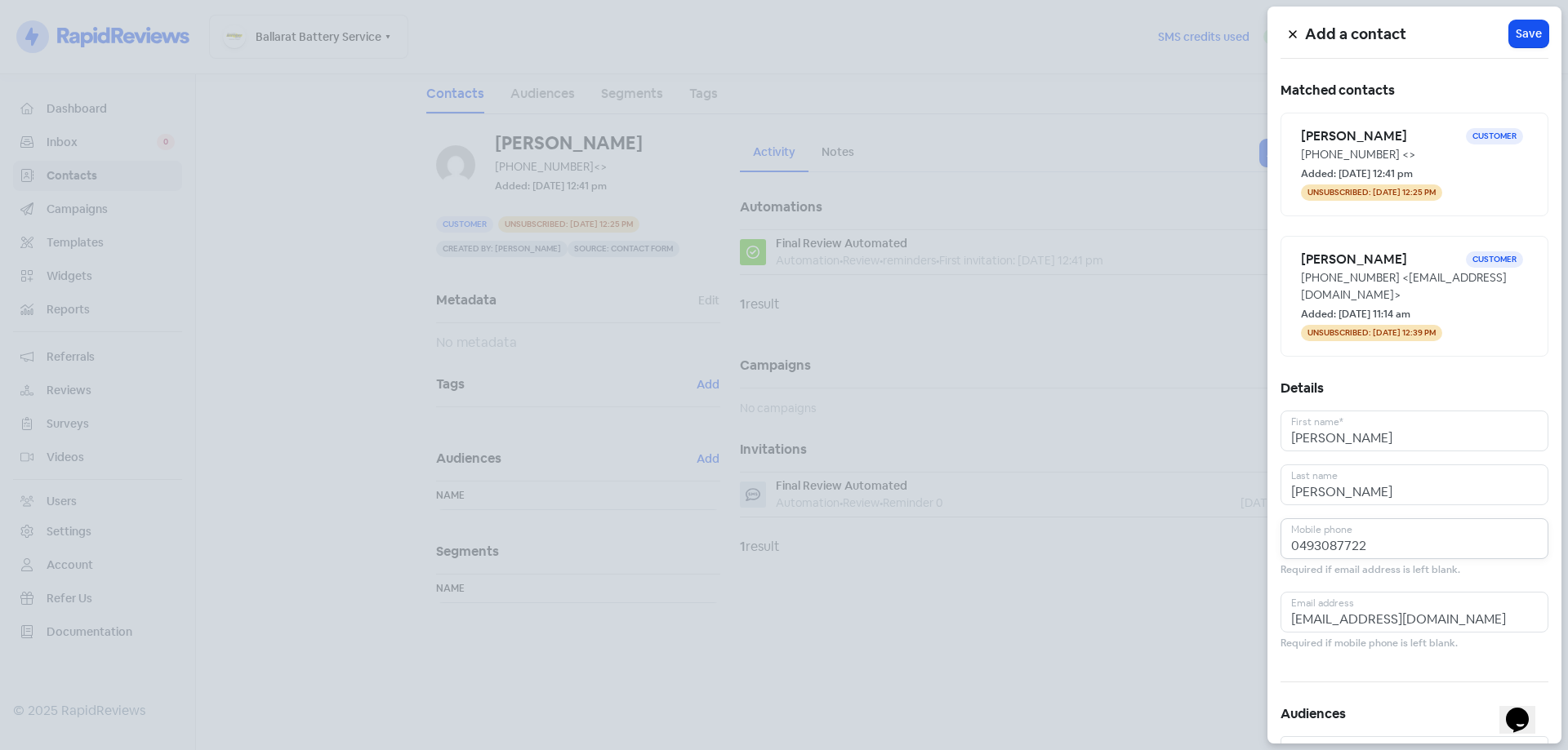
click at [1375, 553] on input "0493087722" at bounding box center [1414, 539] width 268 height 41
type input "0493087724"
click at [1515, 41] on span "Save" at bounding box center [1528, 33] width 26 height 17
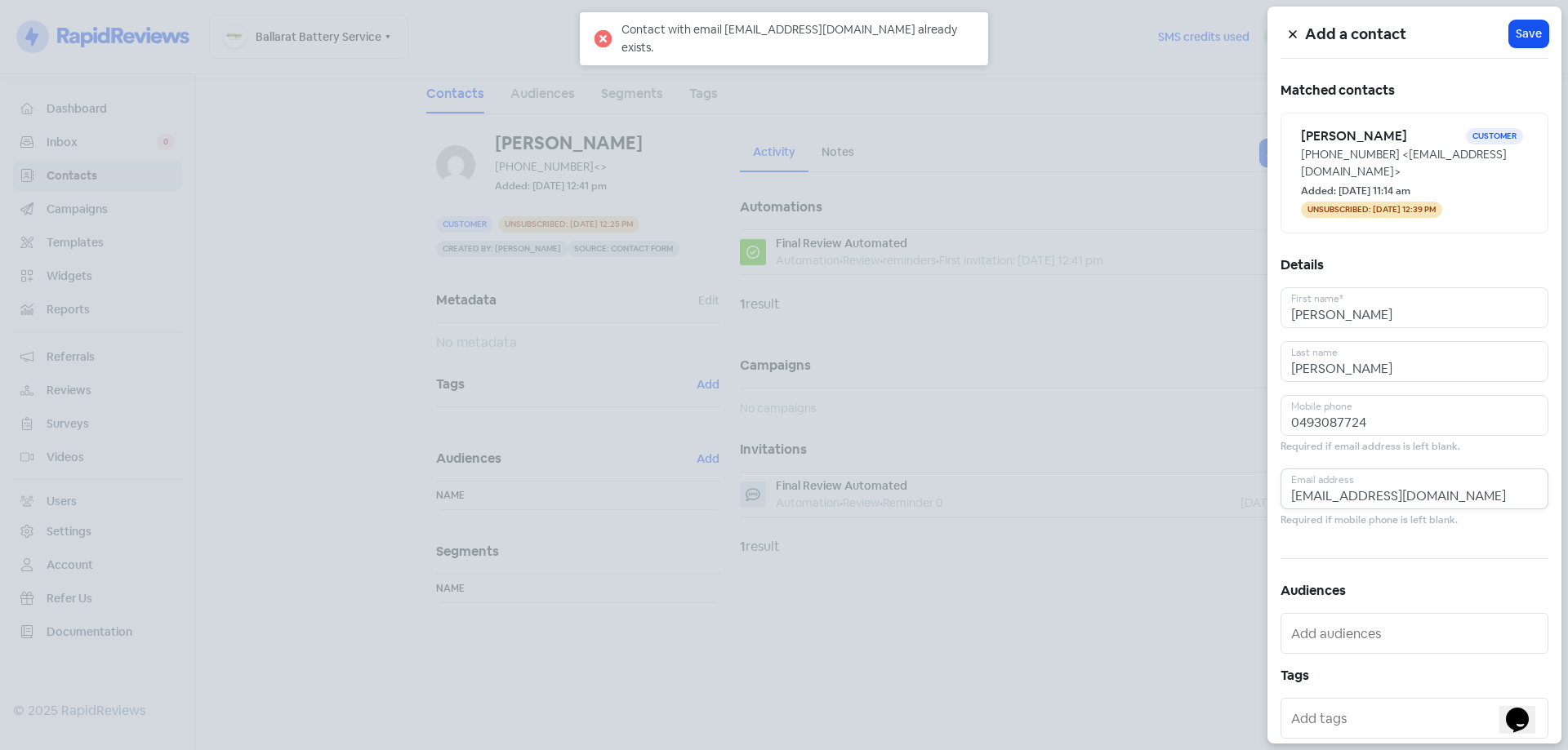
drag, startPoint x: 1467, startPoint y: 497, endPoint x: 1253, endPoint y: 491, distance: 214.1
click at [1148, 749] on div "Add a contact Icon For Loading Save Matched contacts [PERSON_NAME] Customer [PH…" at bounding box center [784, 750] width 1568 height 0
click at [1520, 490] on input "[EMAIL_ADDRESS][DOMAIN_NAME]" at bounding box center [1414, 489] width 268 height 41
drag, startPoint x: 1520, startPoint y: 490, endPoint x: 1125, endPoint y: 486, distance: 395.0
click at [1125, 749] on div "Add a contact Icon For Loading Save Matched contacts [PERSON_NAME] Customer [PH…" at bounding box center [784, 750] width 1568 height 0
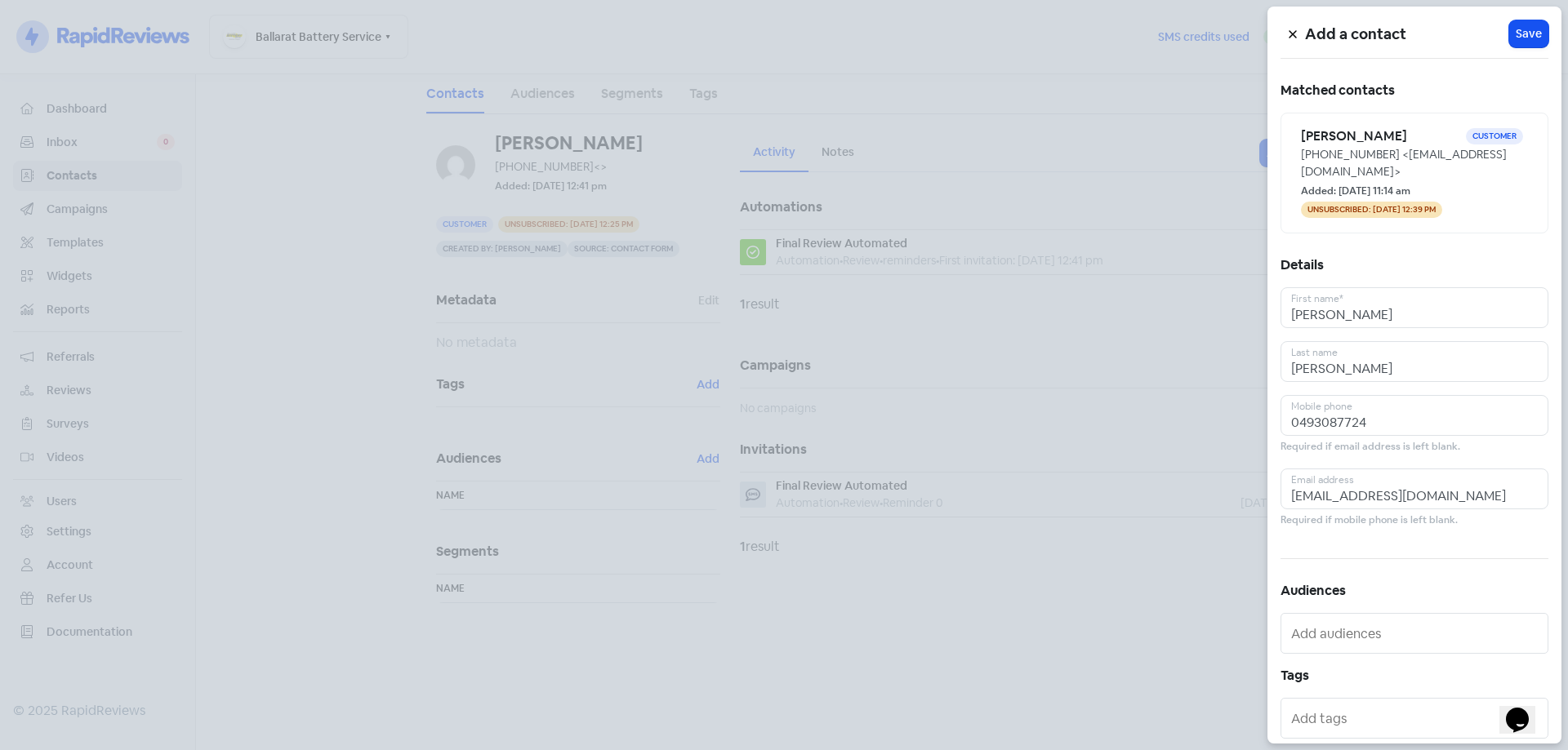
click at [1309, 23] on h5 "Add a contact" at bounding box center [1407, 34] width 204 height 24
click at [1304, 29] on h5 "Add a contact" at bounding box center [1407, 34] width 204 height 24
click at [1294, 30] on icon at bounding box center [1292, 34] width 10 height 10
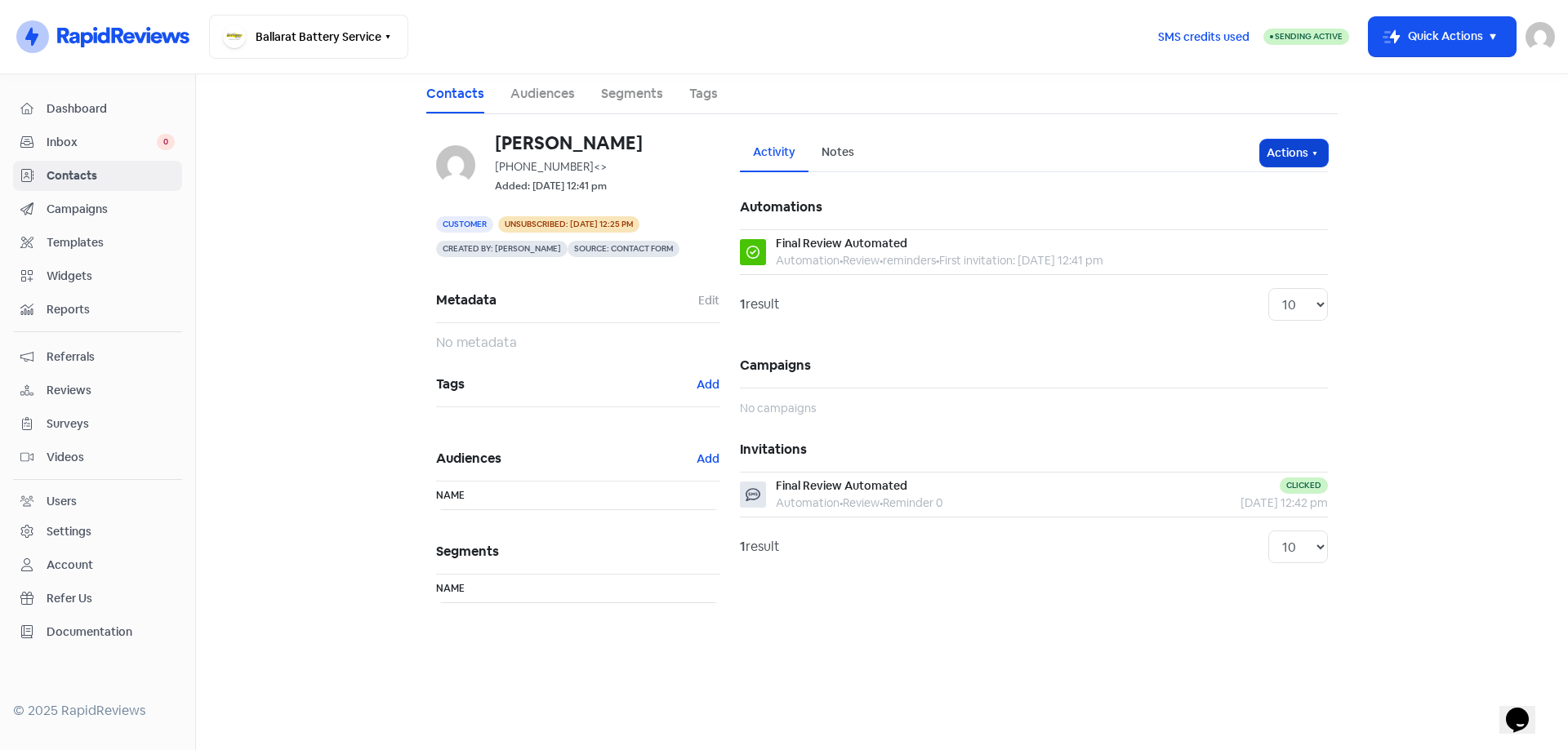
click at [1283, 144] on button "Actions" at bounding box center [1294, 153] width 68 height 27
click at [1264, 217] on button "Edit details" at bounding box center [1262, 221] width 129 height 32
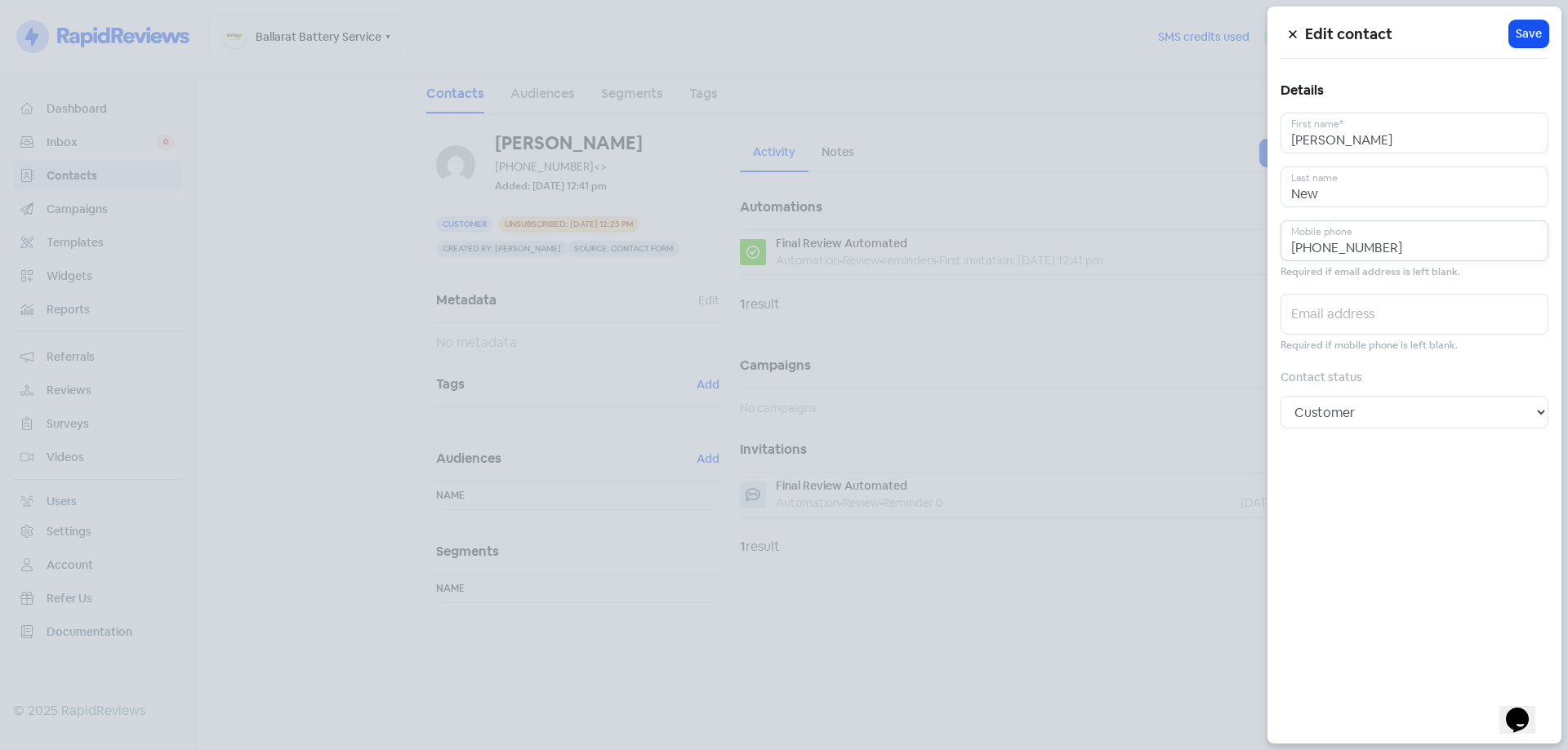
click at [1388, 246] on input "[PHONE_NUMBER]" at bounding box center [1414, 241] width 268 height 41
type input "[PHONE_NUMBER]"
click at [1526, 33] on span "Save" at bounding box center [1528, 33] width 26 height 17
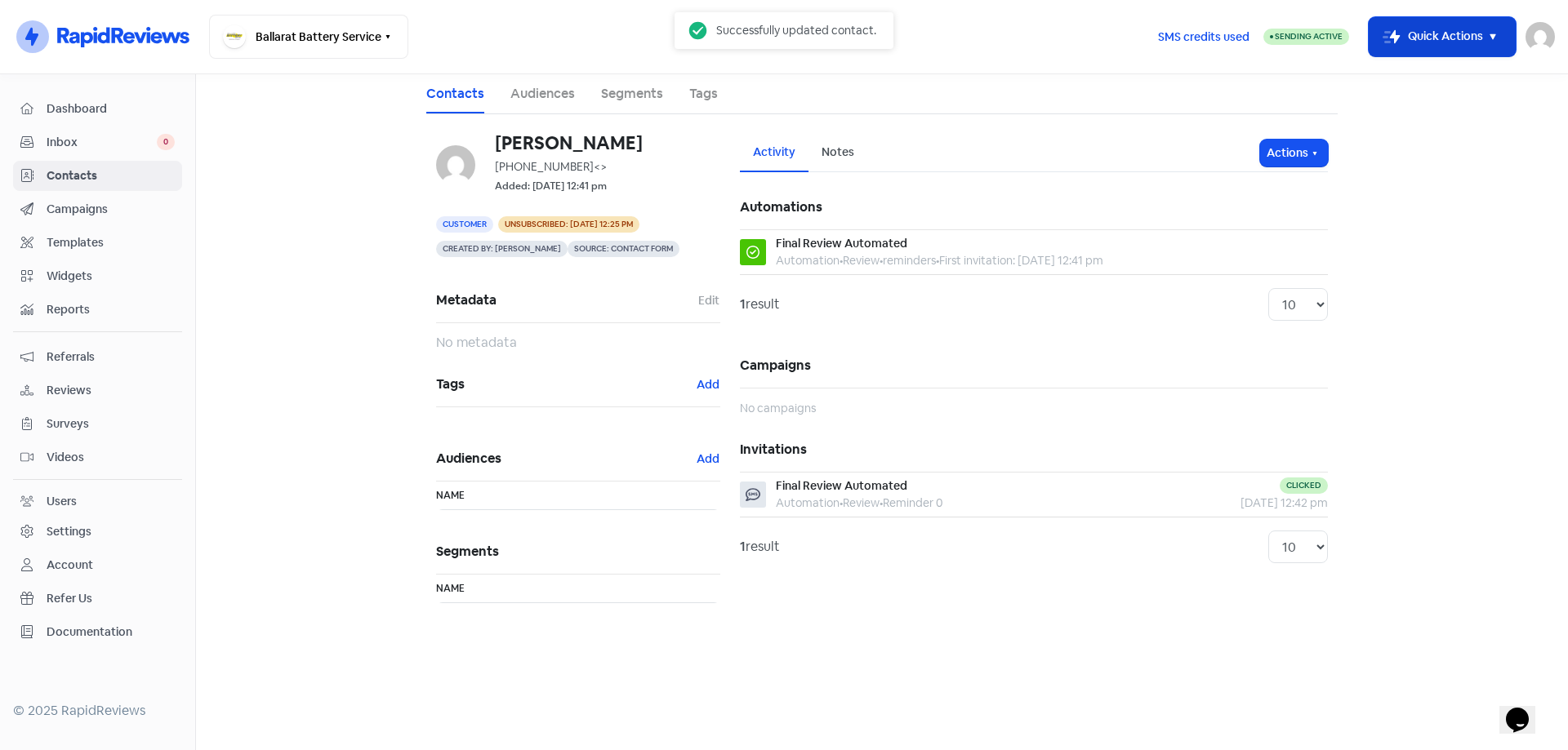
click at [1419, 34] on button "Icon For Thunder-move Quick Actions" at bounding box center [1442, 37] width 147 height 39
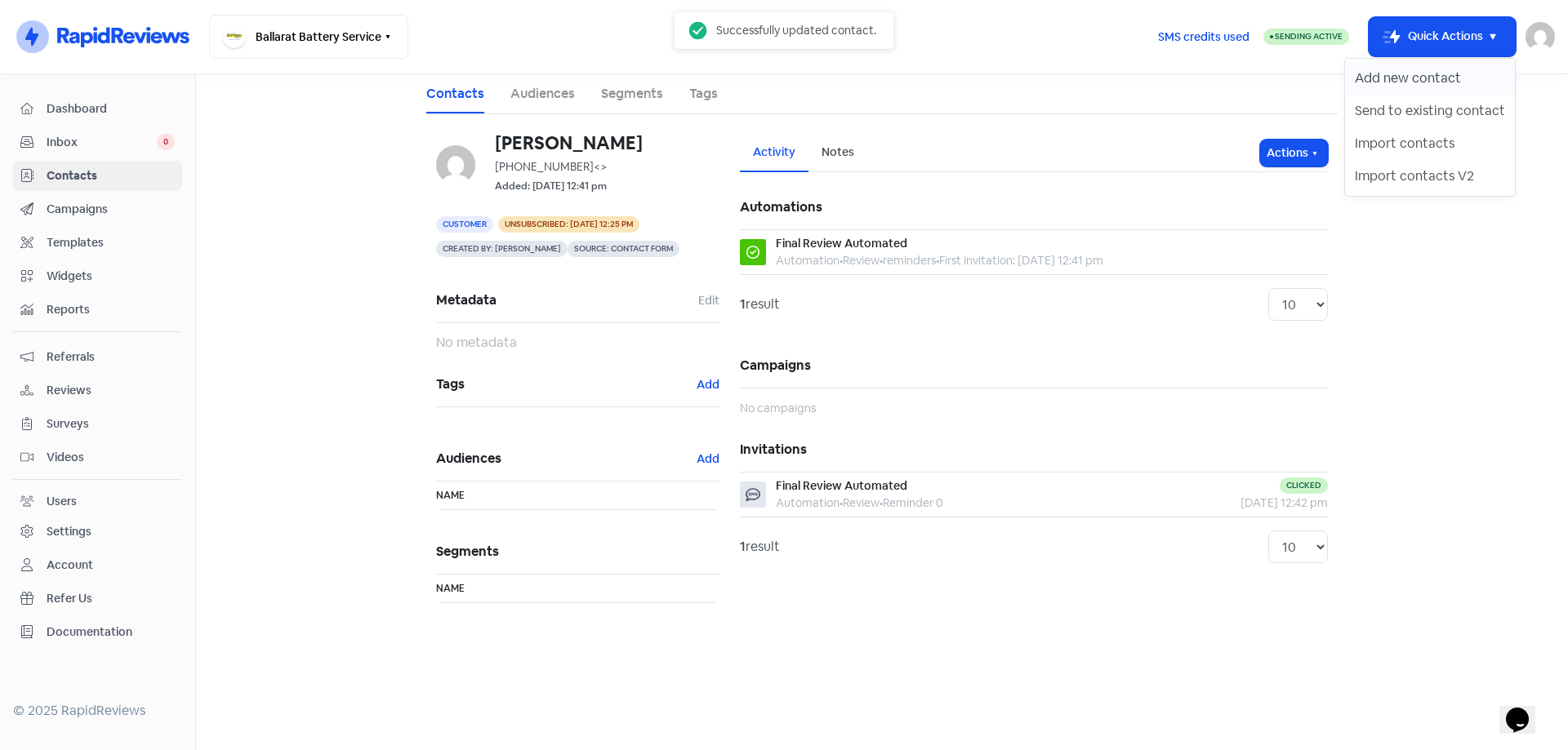
click at [1390, 75] on button "Add new contact" at bounding box center [1429, 78] width 169 height 32
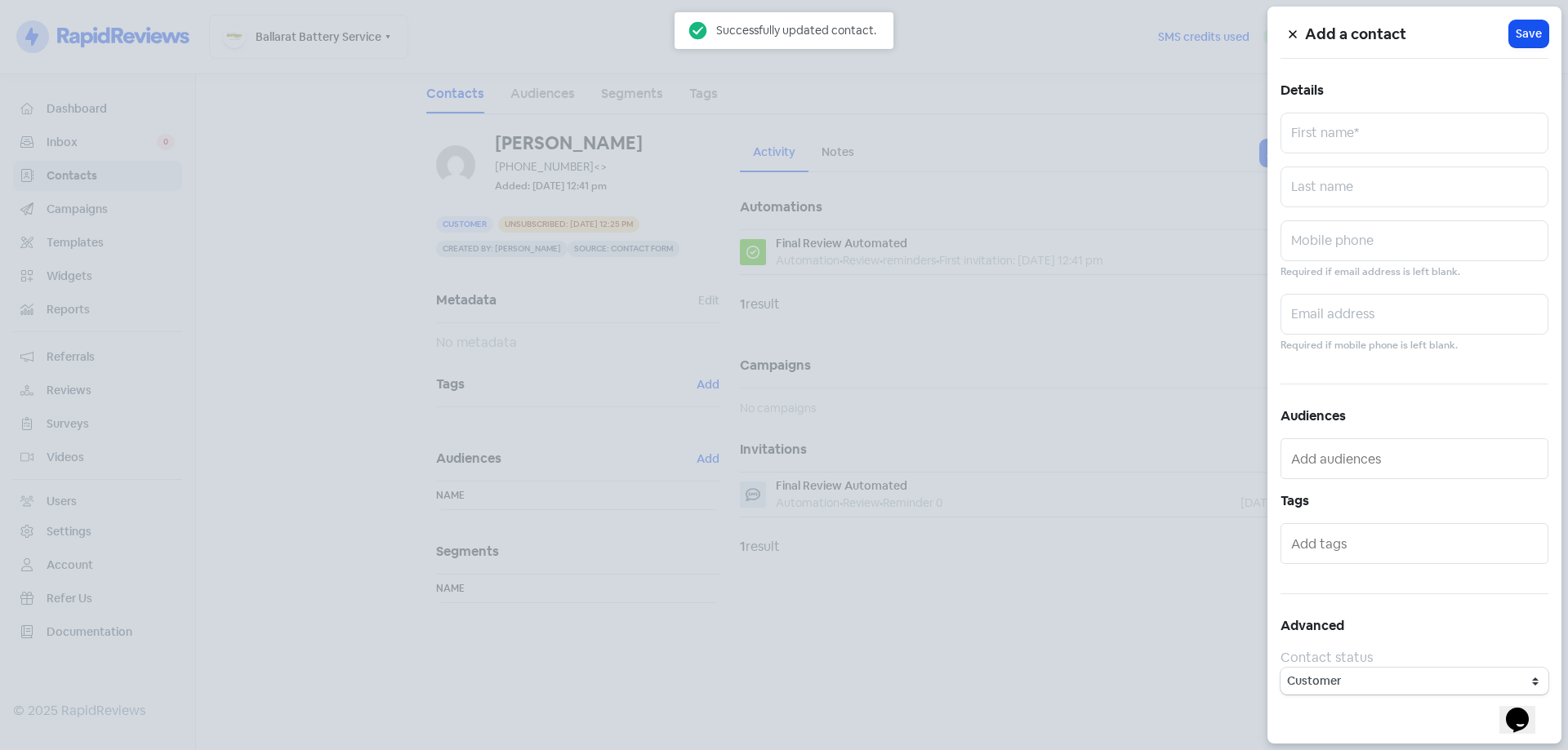
click at [1399, 108] on div "Add a contact Icon For Loading Save Details First name* Last name Mobile phone …" at bounding box center [1414, 375] width 294 height 737
click at [1402, 126] on input "text" at bounding box center [1414, 134] width 268 height 41
type input "[PERSON_NAME]"
click at [1321, 233] on input "text" at bounding box center [1414, 241] width 268 height 41
type input "0493087722"
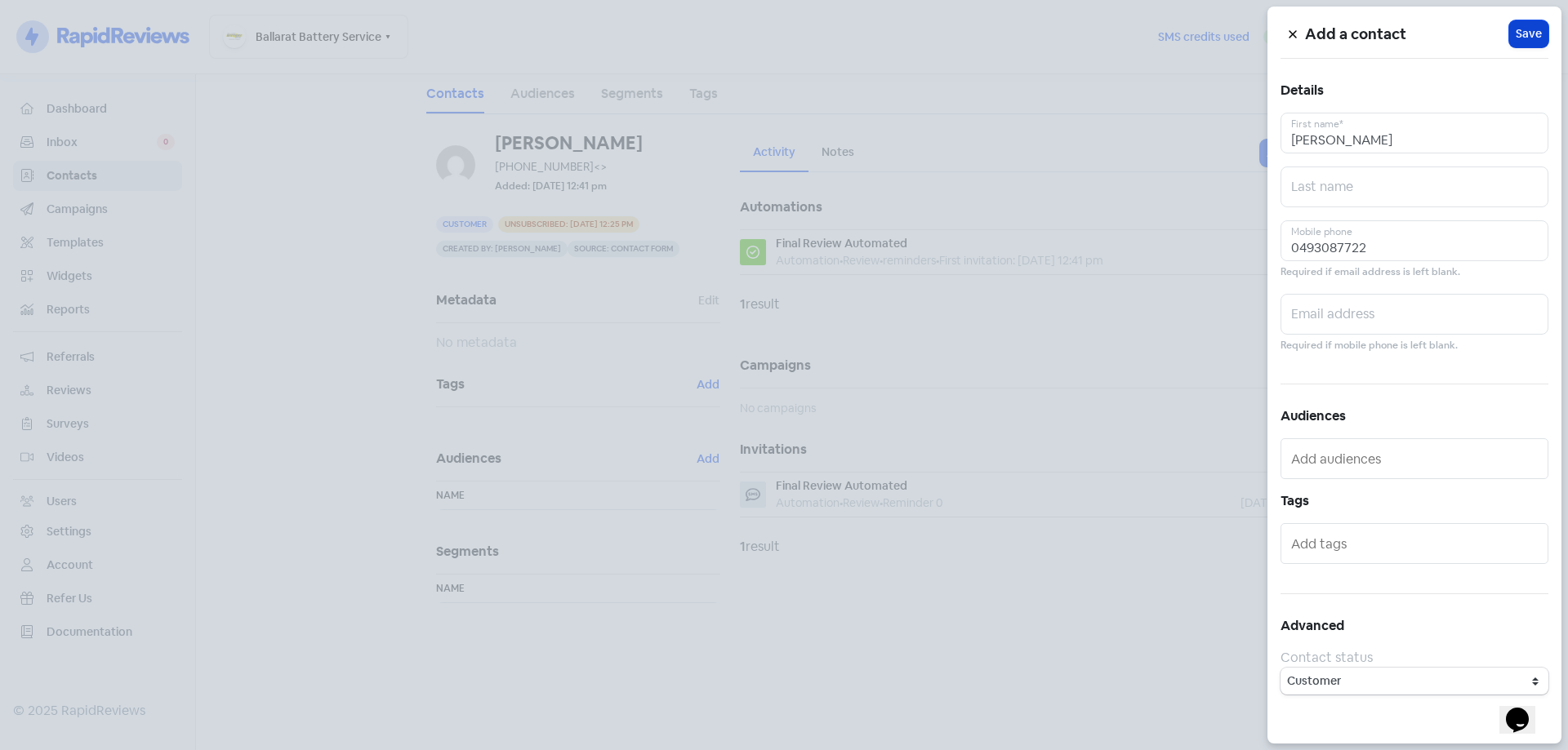
click at [1529, 42] on button "Icon For Loading Save" at bounding box center [1529, 34] width 39 height 27
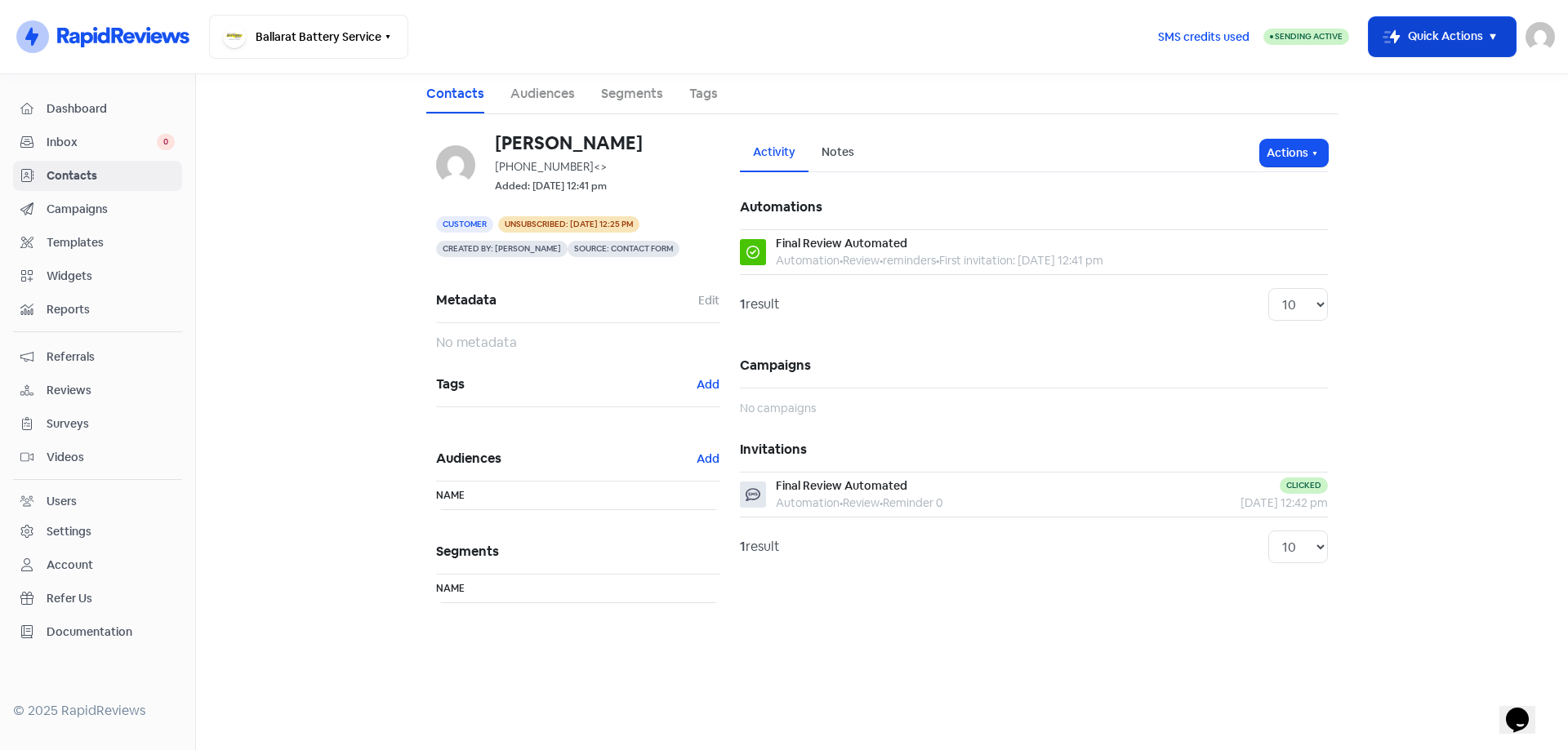
click at [1431, 39] on button "Icon For Thunder-move Quick Actions" at bounding box center [1442, 37] width 147 height 39
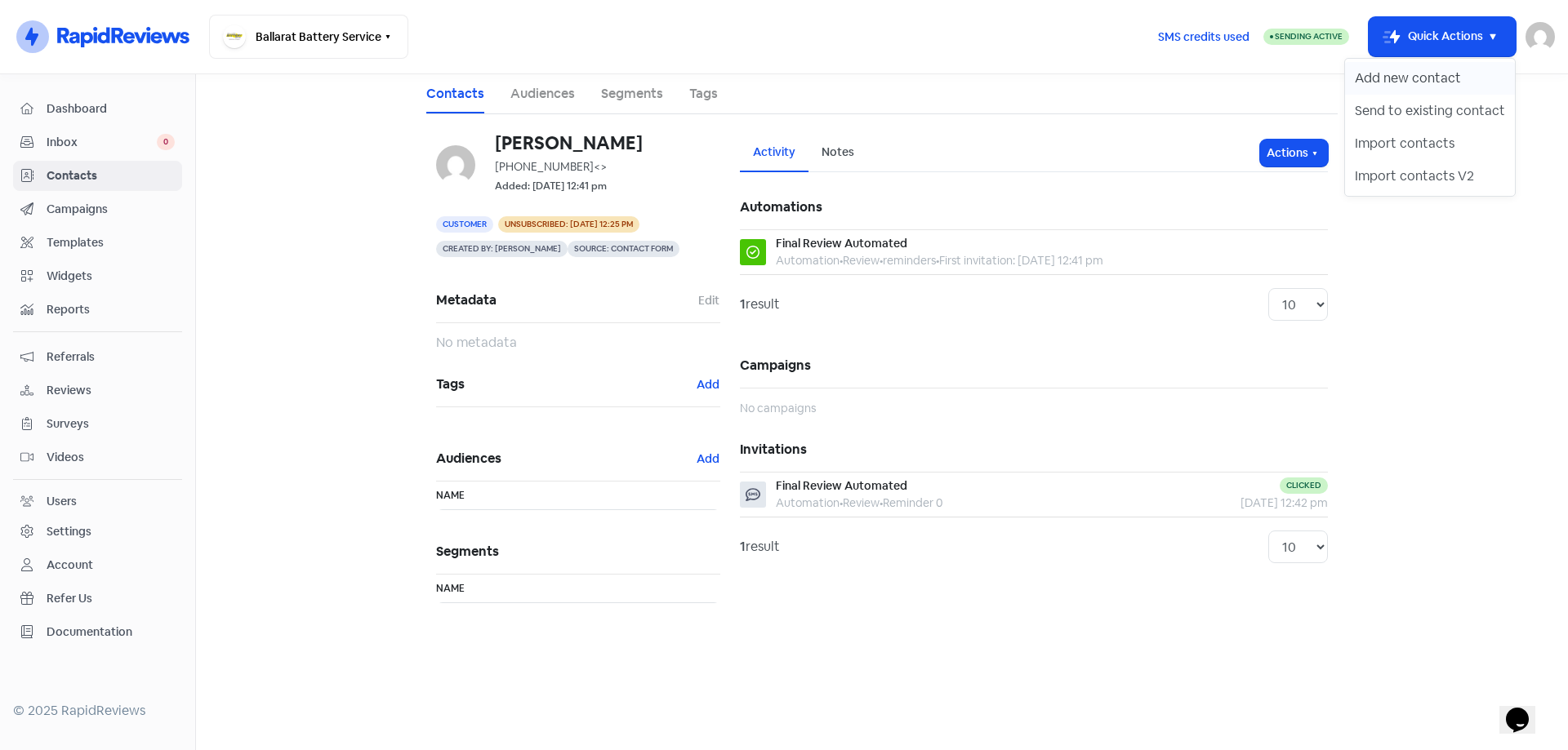
click at [1389, 68] on button "Add new contact" at bounding box center [1429, 78] width 169 height 32
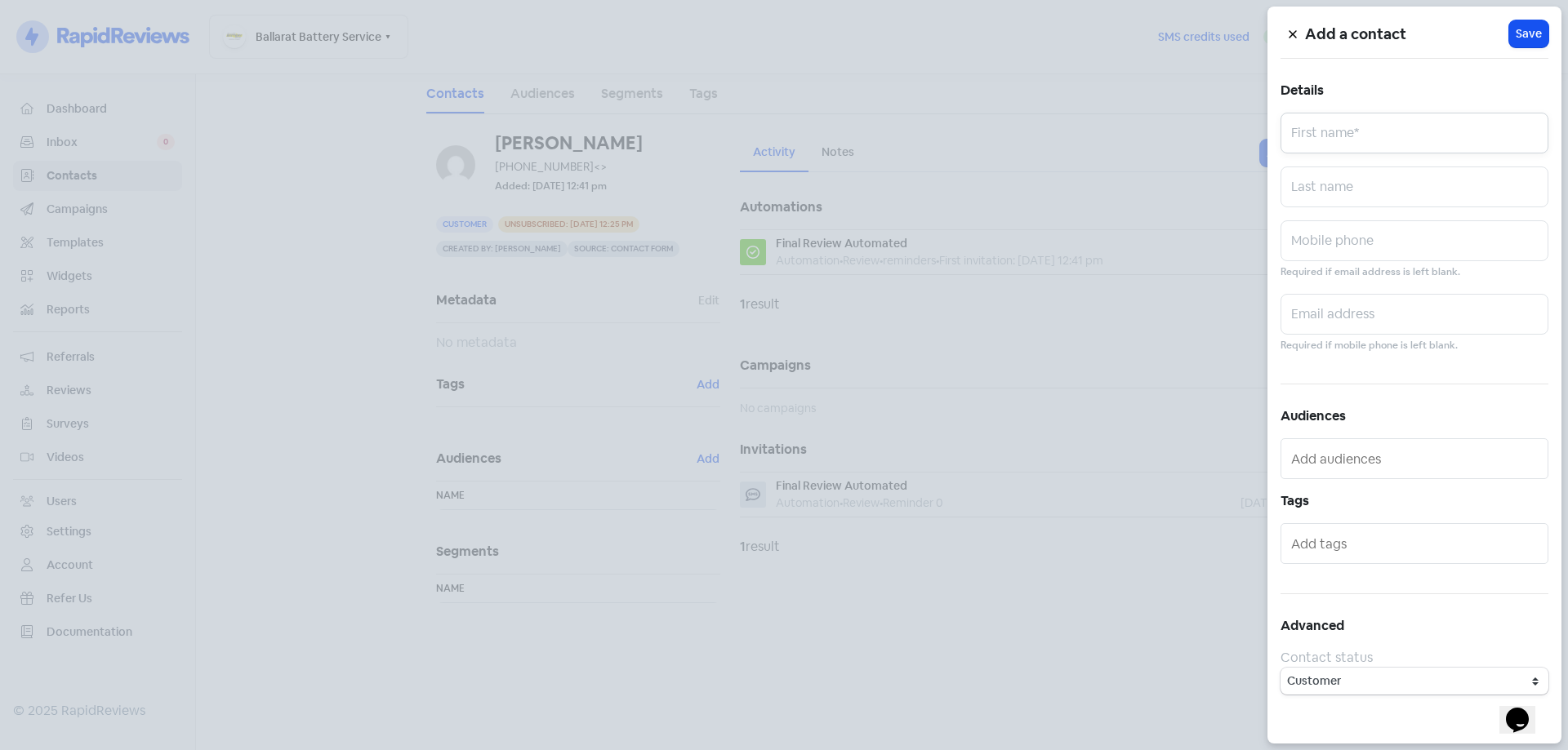
click at [1347, 139] on input "text" at bounding box center [1414, 134] width 268 height 41
type input "[PERSON_NAME]"
click at [1337, 256] on input "text" at bounding box center [1414, 241] width 268 height 41
type input "0493087722"
click at [1534, 32] on span "Save" at bounding box center [1528, 33] width 26 height 17
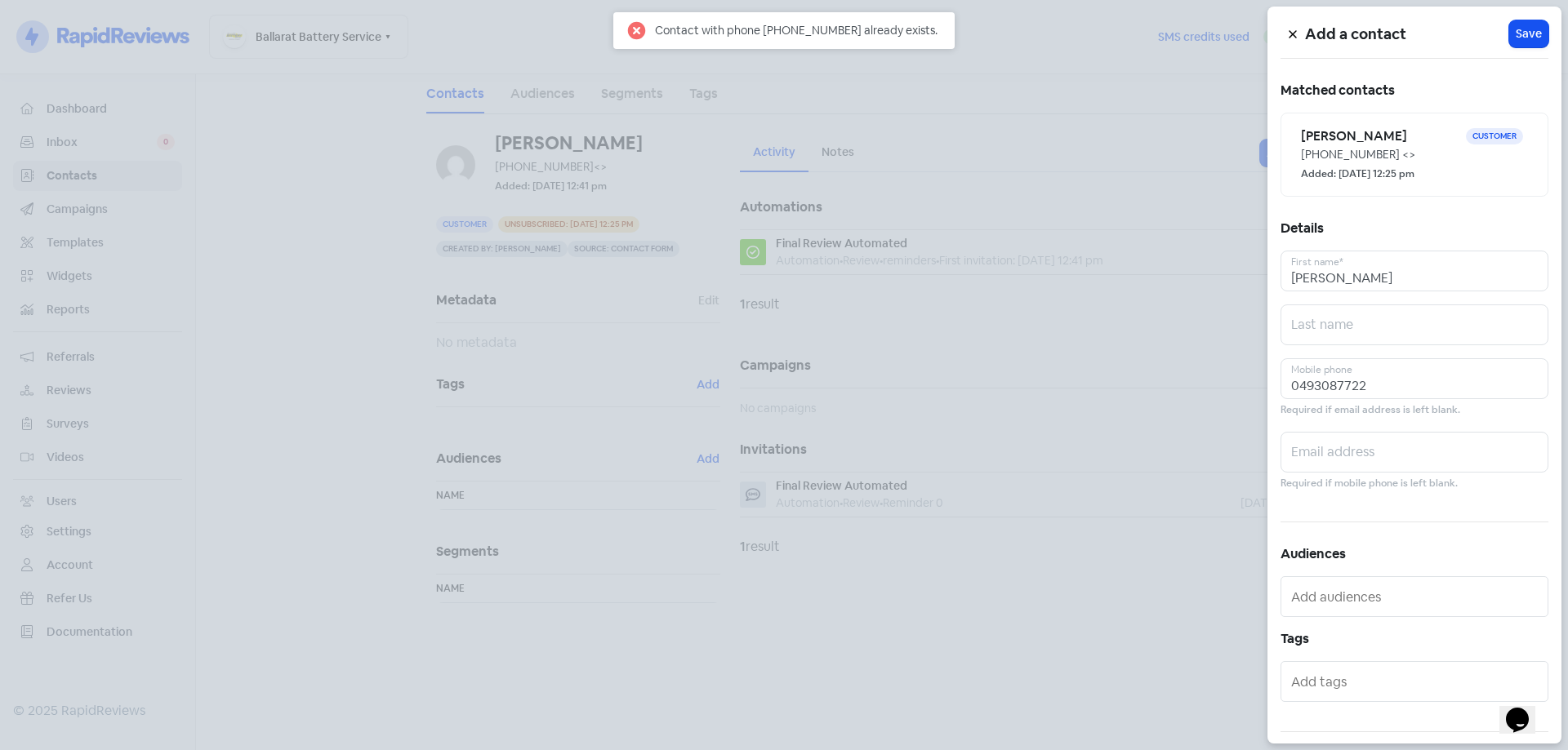
click at [1207, 55] on div at bounding box center [784, 375] width 1568 height 750
